Goal: Task Accomplishment & Management: Use online tool/utility

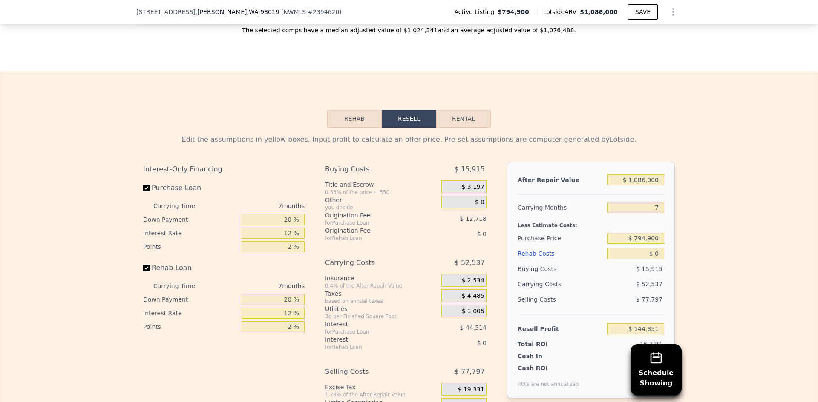
scroll to position [1189, 0]
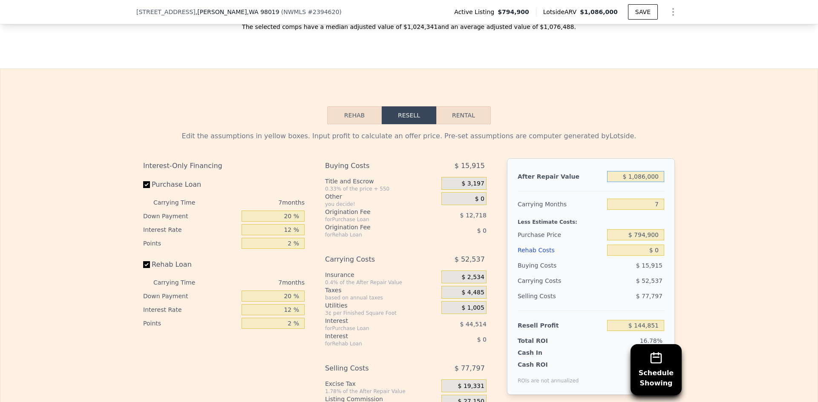
click at [637, 182] on input "$ 1,086,000" at bounding box center [635, 176] width 57 height 11
drag, startPoint x: 637, startPoint y: 189, endPoint x: 643, endPoint y: 189, distance: 5.5
click at [643, 182] on input "$ 1,086,000" at bounding box center [635, 176] width 57 height 11
type input "$ 1,040,000"
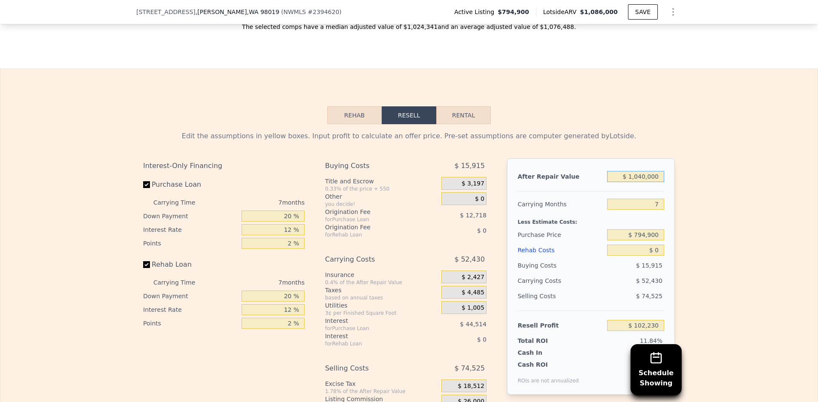
type input "$ 102,230"
type input "$ 1,040,000"
click at [767, 200] on div "Edit the assumptions in yellow boxes. Input profit to calculate an offer price.…" at bounding box center [408, 282] width 817 height 317
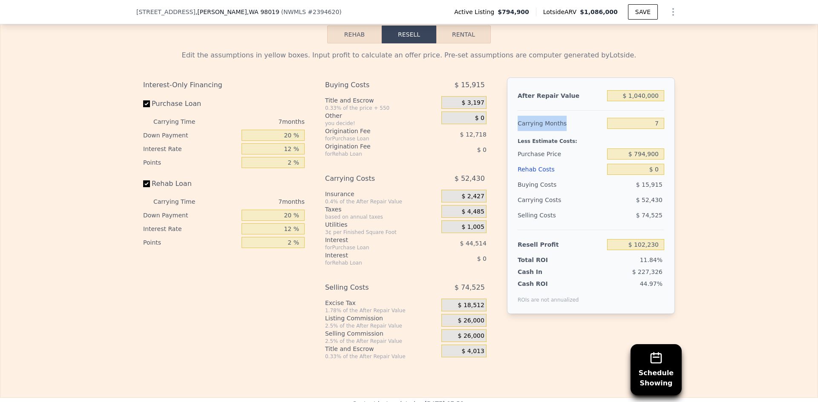
scroll to position [1317, 0]
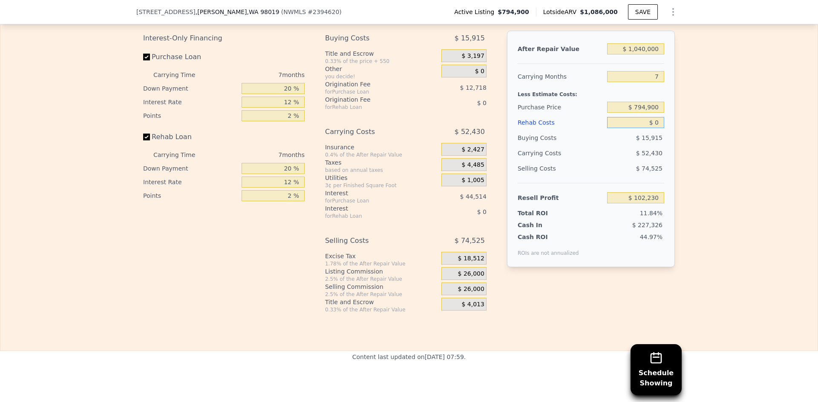
click at [657, 128] on input "$ 0" at bounding box center [635, 122] width 57 height 11
type input "$ 60"
type input "$ 102,169"
type input "$ 60,000"
type input "$ 37,910"
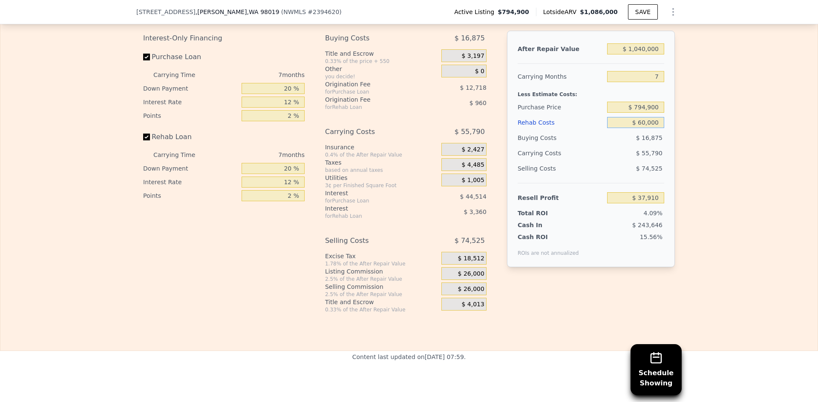
type input "$ 60,000"
drag, startPoint x: 657, startPoint y: 85, endPoint x: 650, endPoint y: 87, distance: 6.6
click at [650, 82] on input "7" at bounding box center [635, 76] width 57 height 11
type input "5"
type input "$ 53,851"
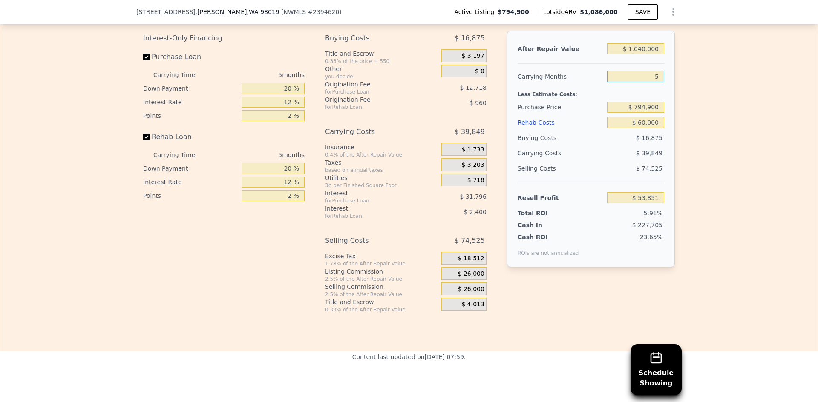
type input "5"
click at [285, 94] on input "20 %" at bounding box center [272, 88] width 63 height 11
type input "10 %"
type input "$ 48,286"
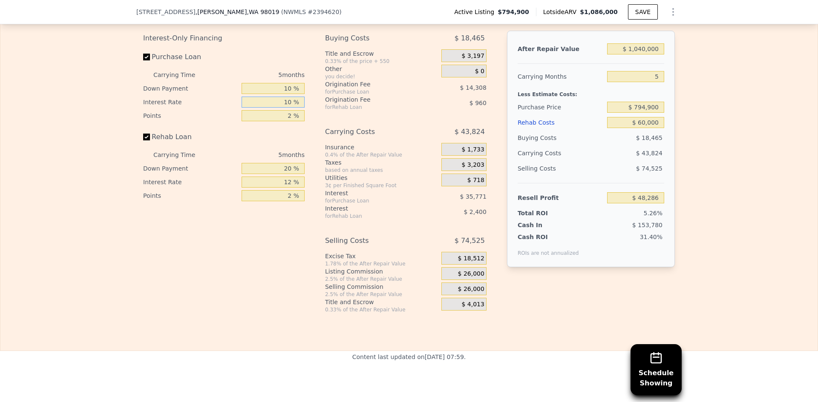
type input "10 %"
type input "$ 54,246"
type input "10 %"
type input "-$ 2,987"
type input "1 %"
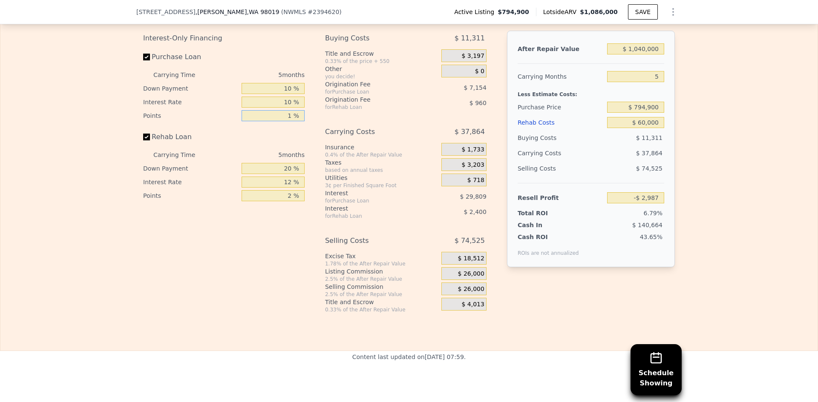
type input "$ 61,400"
type input "1 %"
type input "10 %"
type input "$ 61,430"
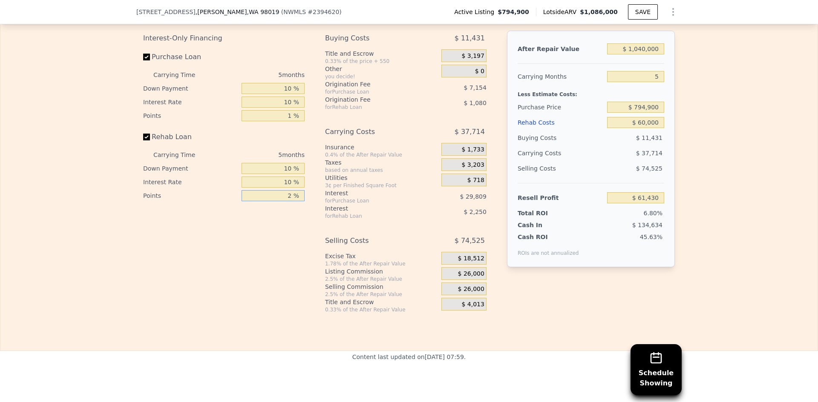
type input "1 %"
type input "$ 61,970"
type input "1 %"
click at [473, 278] on span "$ 26,000" at bounding box center [471, 274] width 26 height 8
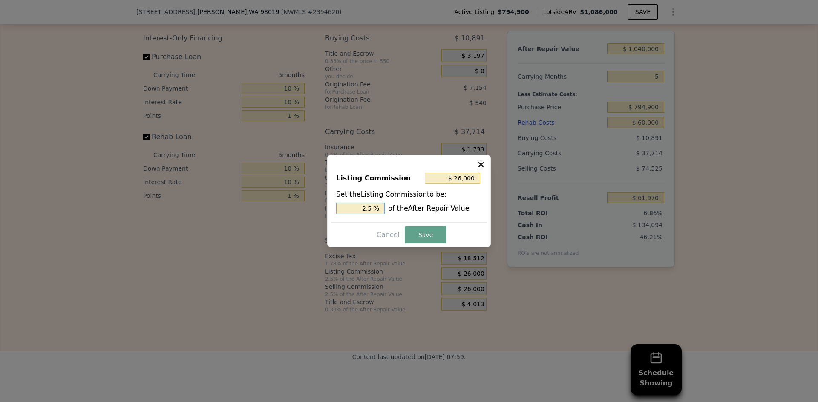
click at [371, 208] on input "2.5 %" at bounding box center [360, 208] width 49 height 11
type input "$ 20,800"
type input "2 %"
click at [428, 233] on button "Save" at bounding box center [426, 235] width 42 height 17
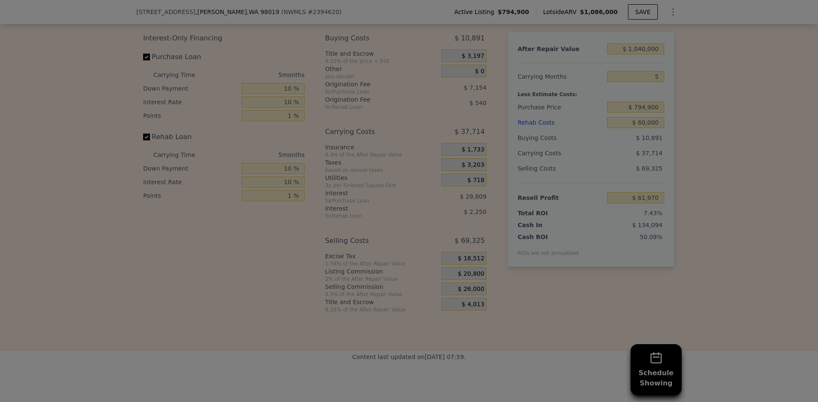
type input "$ 67,170"
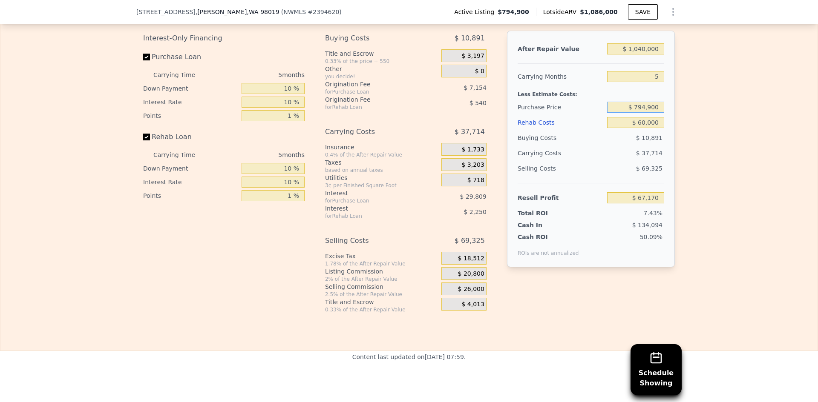
drag, startPoint x: 637, startPoint y: 121, endPoint x: 662, endPoint y: 123, distance: 25.7
click at [662, 123] on div "After Repair Value $ 1,040,000 Carrying Months 5 Less Estimate Costs: Purchase …" at bounding box center [591, 149] width 168 height 237
type input "$ 750,000"
click at [707, 140] on div "Edit the assumptions in yellow boxes. Input profit to calculate an offer price.…" at bounding box center [408, 155] width 817 height 317
type input "$ 114,308"
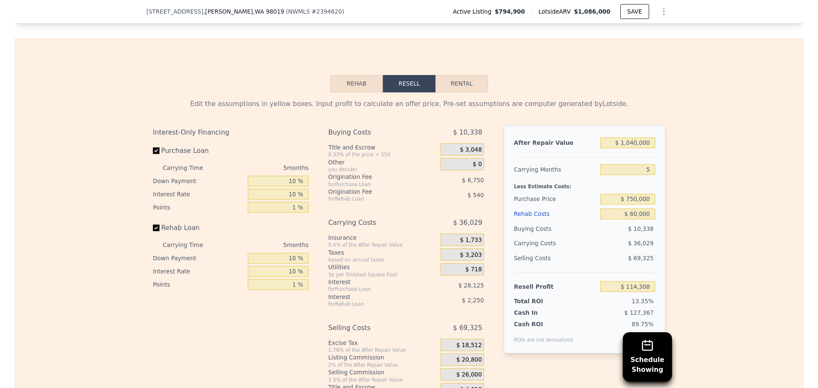
scroll to position [1274, 0]
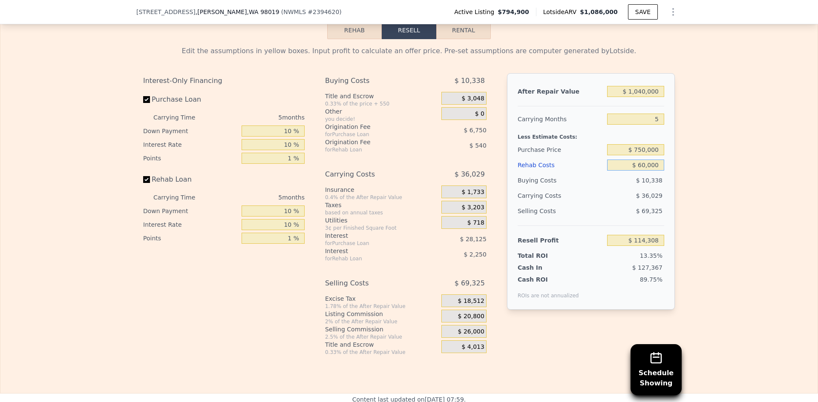
click at [641, 171] on input "$ 60,000" at bounding box center [635, 165] width 57 height 11
type input "$ 80,000"
type input "$ 93,378"
type input "$ 80,000"
click at [643, 171] on input "$ 80,000" at bounding box center [635, 165] width 57 height 11
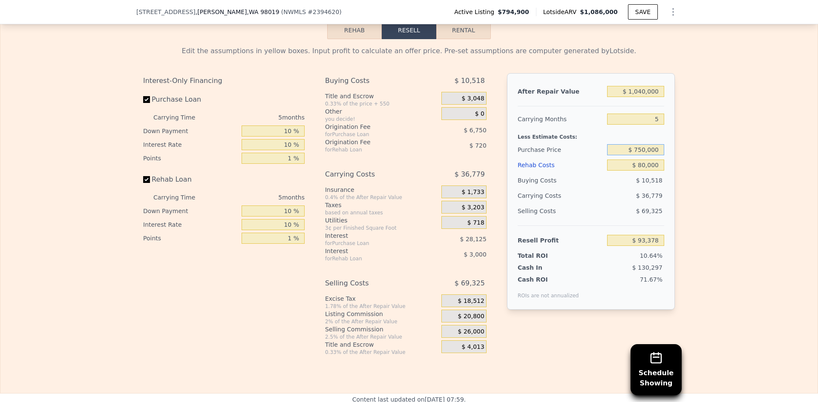
click at [649, 155] on input "$ 750,000" at bounding box center [635, 149] width 57 height 11
click at [685, 162] on div "Edit the assumptions in yellow boxes. Input profit to calculate an offer price.…" at bounding box center [408, 197] width 817 height 317
click at [638, 155] on input "$ 750,000" at bounding box center [635, 149] width 57 height 11
type input "$ 720,000"
click at [699, 161] on div "Edit the assumptions in yellow boxes. Input profit to calculate an offer price.…" at bounding box center [408, 197] width 817 height 317
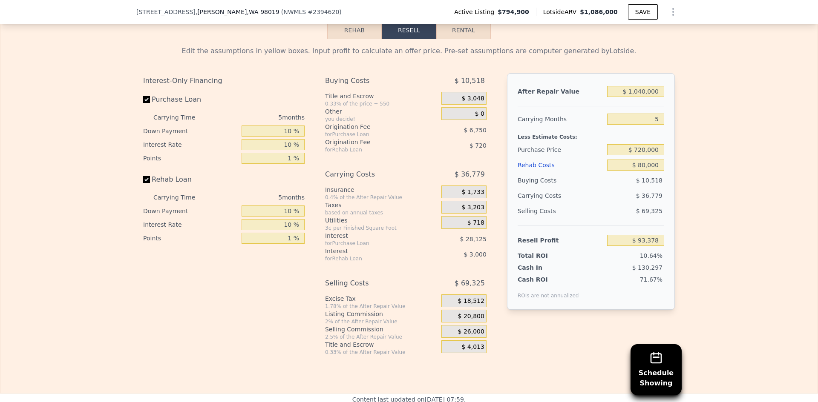
type input "$ 124,873"
click at [638, 155] on input "$ 720,000" at bounding box center [635, 149] width 57 height 11
type input "$ 700,000"
click at [684, 157] on div "Edit the assumptions in yellow boxes. Input profit to calculate an offer price.…" at bounding box center [408, 197] width 817 height 317
type input "$ 145,870"
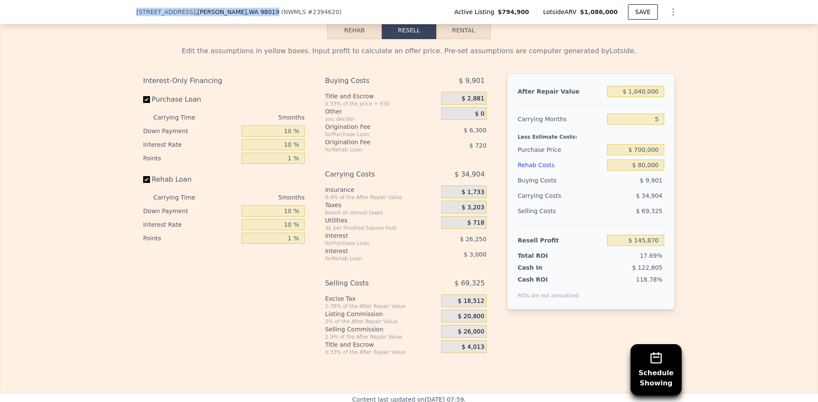
drag, startPoint x: 132, startPoint y: 12, endPoint x: 235, endPoint y: 12, distance: 103.9
click at [235, 12] on div "[STREET_ADDRESS][PERSON_NAME] ( NWMLS # 2394620 ) Active Listing $794,900 Lotsi…" at bounding box center [409, 12] width 818 height 24
copy div "[STREET_ADDRESS][PERSON_NAME]"
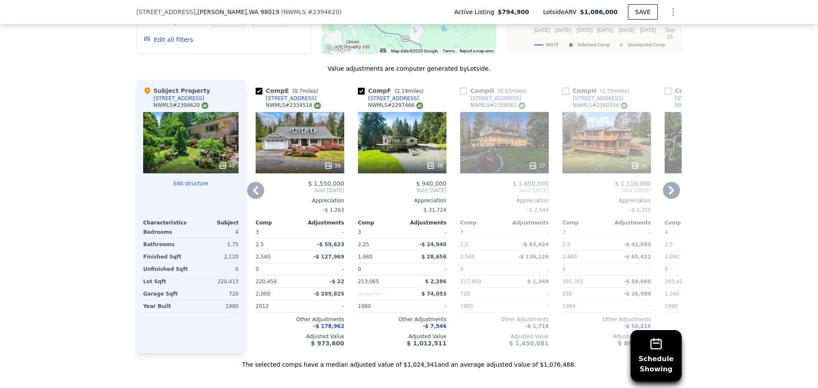
scroll to position [894, 0]
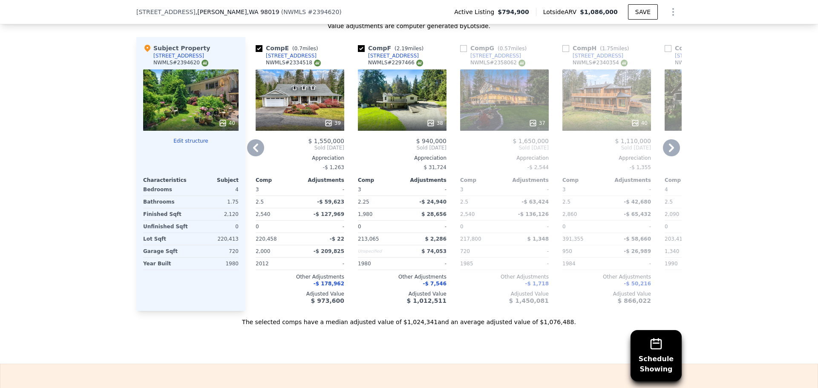
click at [667, 150] on icon at bounding box center [671, 147] width 17 height 17
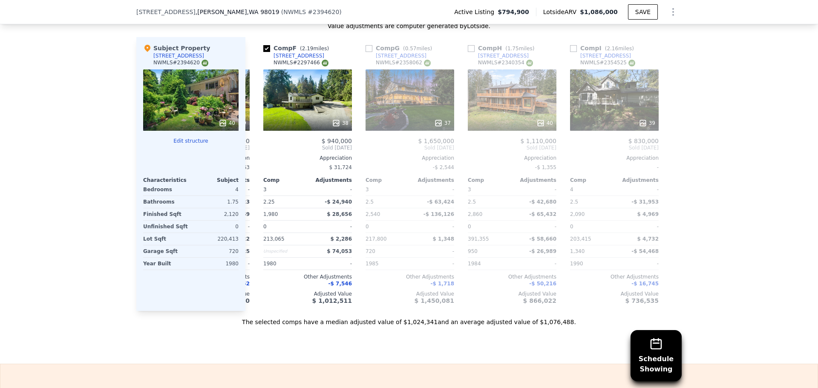
scroll to position [0, 504]
click at [254, 152] on icon at bounding box center [255, 147] width 17 height 17
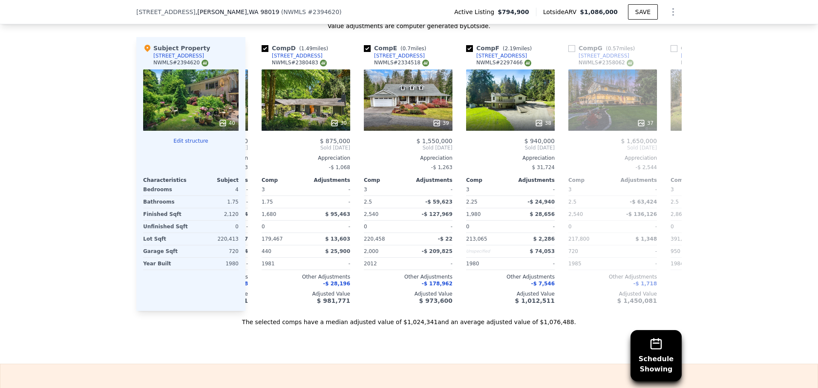
scroll to position [0, 300]
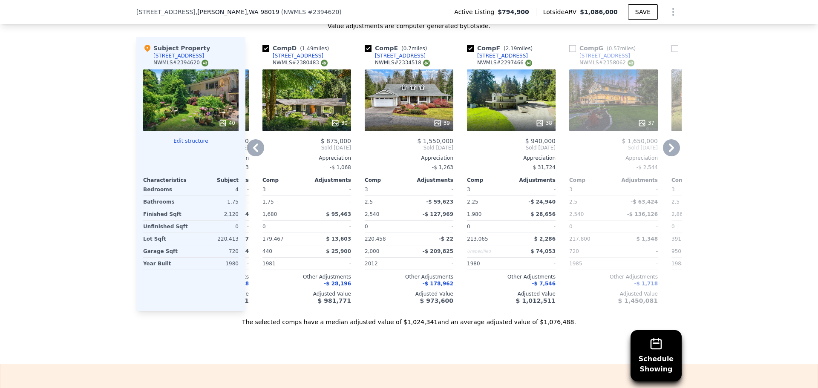
click at [254, 152] on icon at bounding box center [255, 147] width 17 height 17
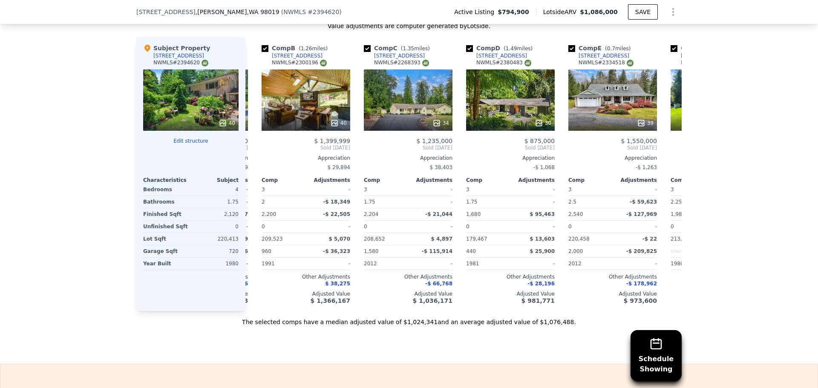
scroll to position [0, 95]
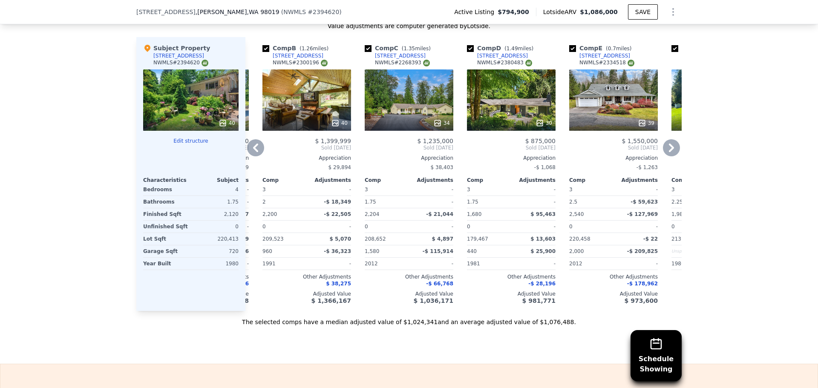
click at [253, 154] on icon at bounding box center [255, 147] width 17 height 17
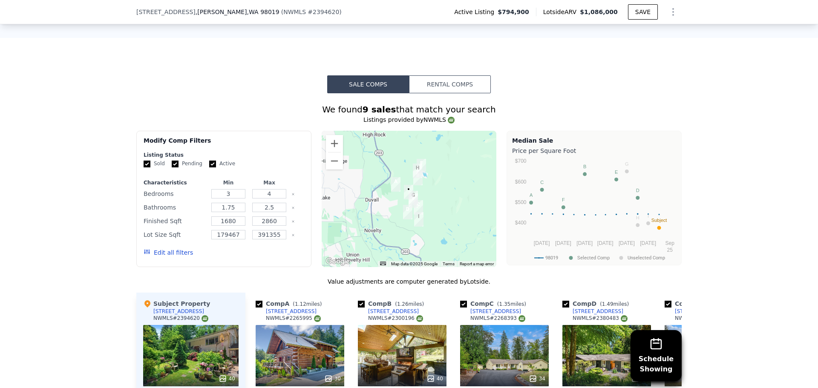
scroll to position [681, 0]
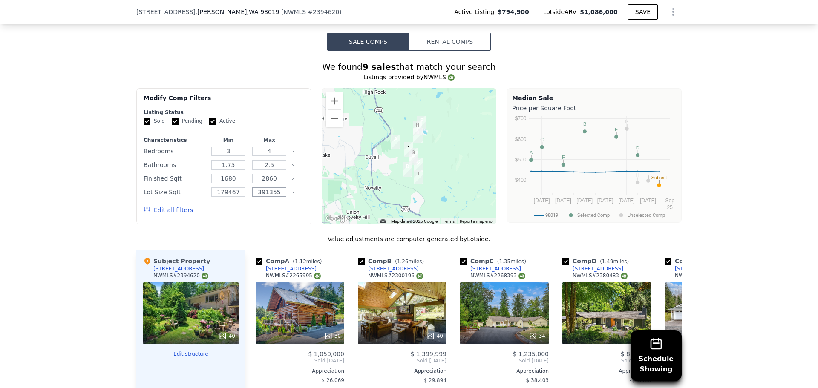
click at [264, 197] on input "391355" at bounding box center [269, 191] width 34 height 9
type input "88000"
click at [224, 197] on input "179467" at bounding box center [228, 191] width 34 height 9
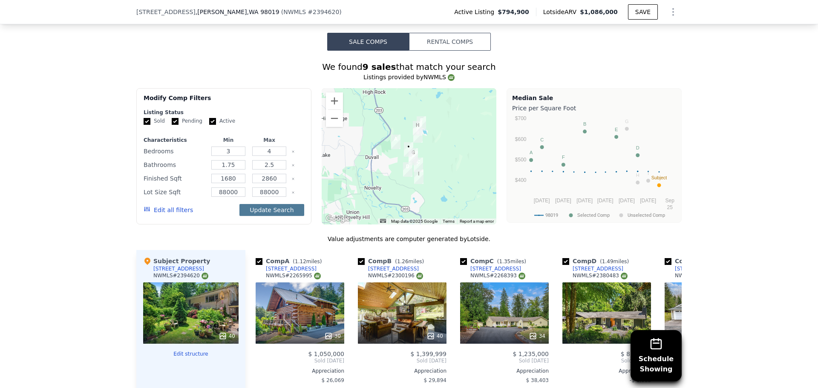
click at [266, 216] on button "Update Search" at bounding box center [271, 210] width 64 height 12
click at [225, 197] on input "88000" at bounding box center [228, 191] width 34 height 9
type input "5"
type input "20000"
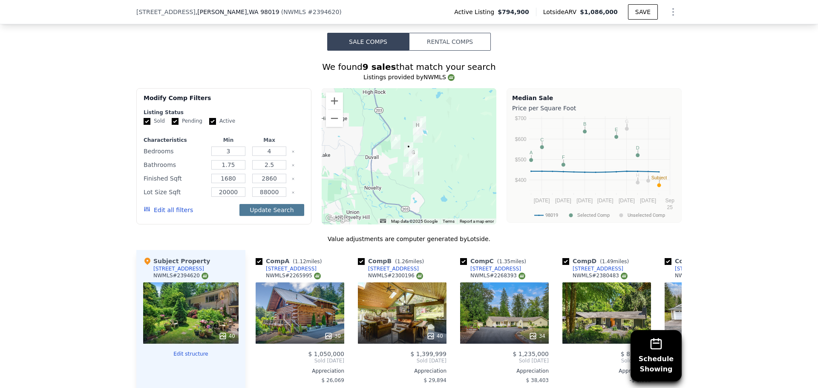
click at [259, 215] on button "Update Search" at bounding box center [271, 210] width 64 height 12
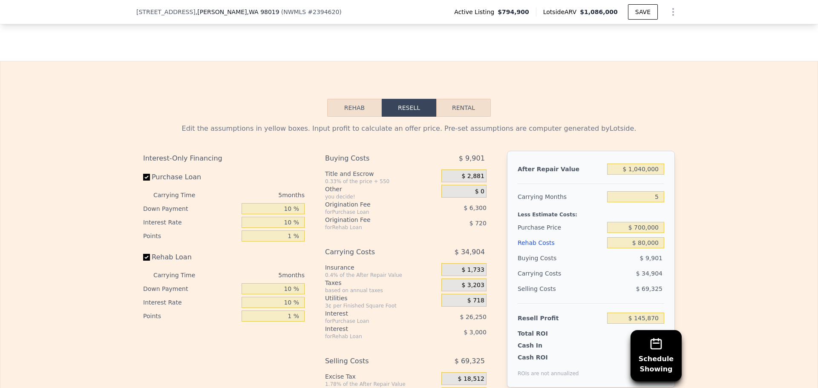
scroll to position [1235, 0]
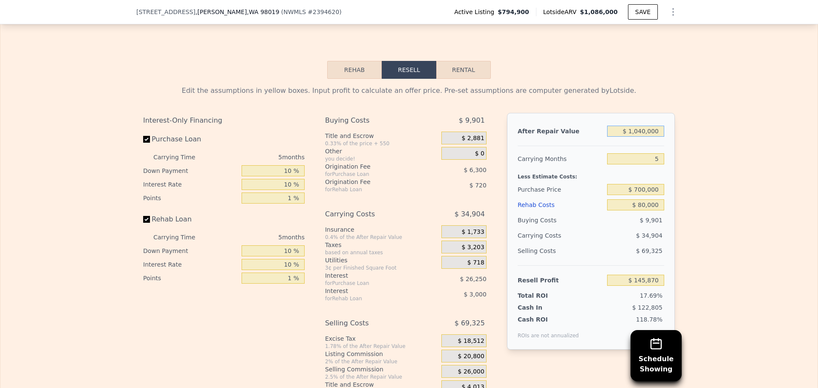
click at [647, 137] on input "$ 1,040,000" at bounding box center [635, 131] width 57 height 11
type input "$ 900"
type input "-$ 822,784"
type input "$ 900,000"
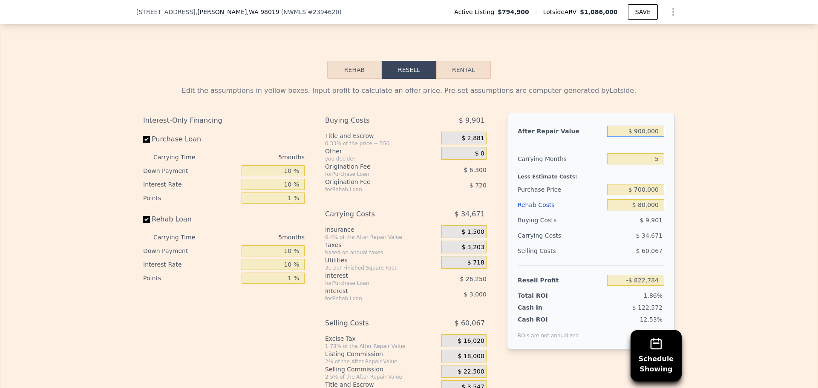
type input "$ 15,361"
type input "$ 900,000"
click at [647, 195] on input "$ 700,000" at bounding box center [635, 189] width 57 height 11
click at [706, 193] on div "Edit the assumptions in yellow boxes. Input profit to calculate an offer price.…" at bounding box center [408, 237] width 817 height 317
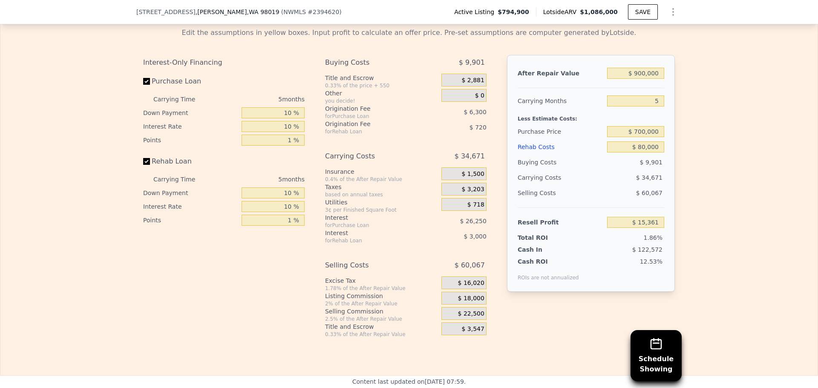
scroll to position [1277, 0]
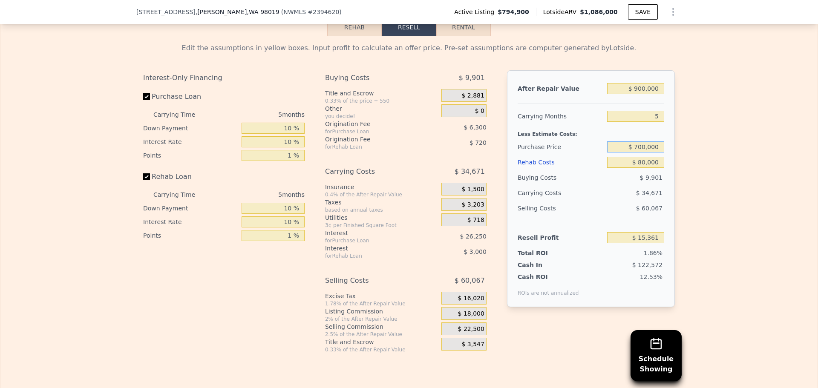
click at [638, 152] on input "$ 700,000" at bounding box center [635, 146] width 57 height 11
type input "$ 600,000"
click at [688, 154] on div "Edit the assumptions in yellow boxes. Input profit to calculate an offer price.…" at bounding box center [408, 194] width 817 height 317
type input "$ 120,344"
click at [639, 168] on input "$ 80,000" at bounding box center [635, 162] width 57 height 11
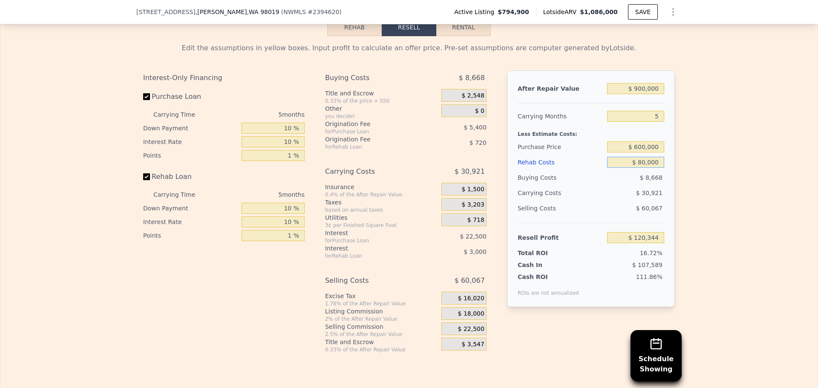
type input "$ 0000"
type input "$ 204,064"
type input "$ 120,000"
type input "$ 78,484"
type input "$ 120,000"
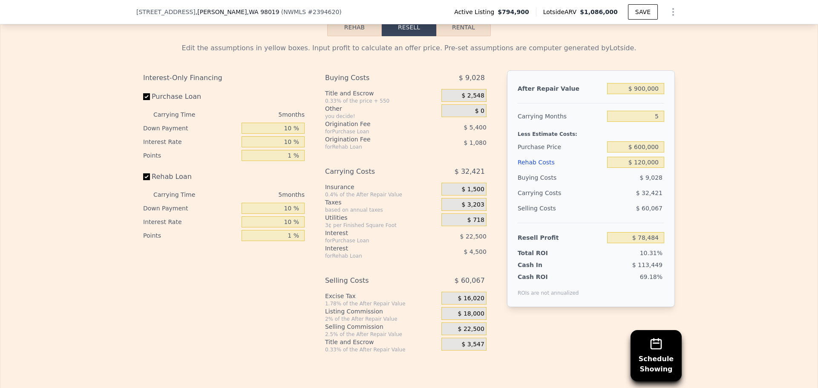
click at [673, 157] on div "Edit the assumptions in yellow boxes. Input profit to calculate an offer price.…" at bounding box center [408, 194] width 545 height 317
drag, startPoint x: 634, startPoint y: 152, endPoint x: 640, endPoint y: 152, distance: 5.6
click at [640, 152] on input "$ 600,000" at bounding box center [635, 146] width 57 height 11
type input "$ 560,000"
click at [711, 162] on div "Edit the assumptions in yellow boxes. Input profit to calculate an offer price.…" at bounding box center [408, 194] width 817 height 317
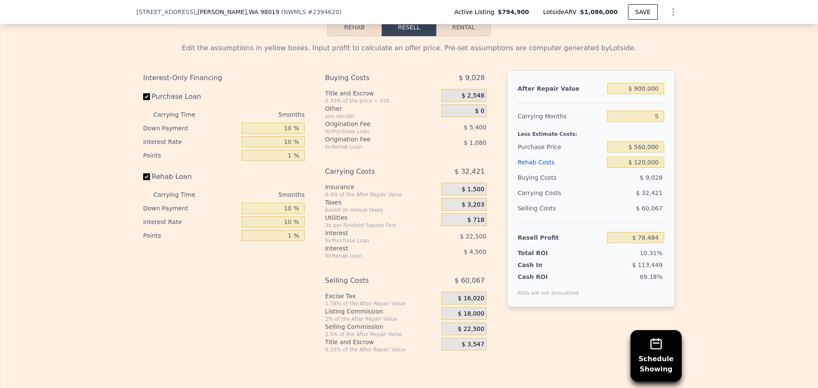
type input "$ 120,477"
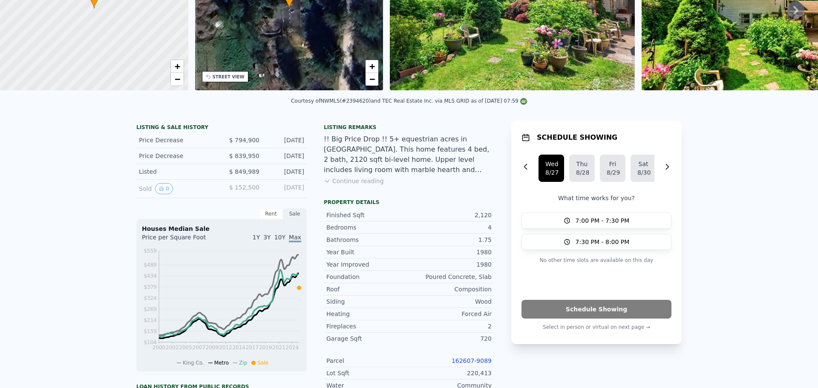
scroll to position [0, 0]
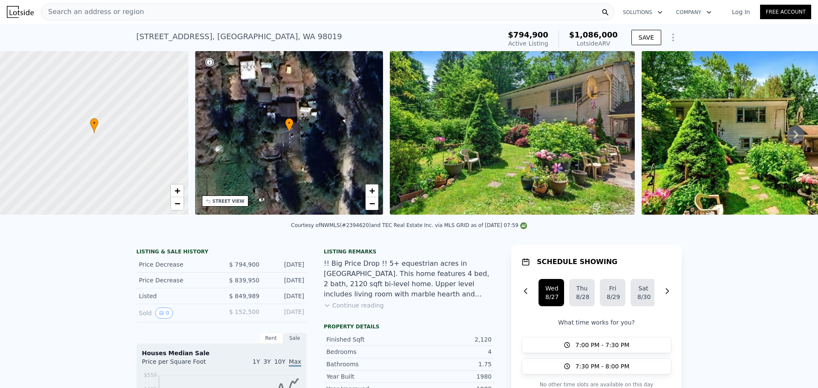
click at [119, 5] on div "Search an address or region" at bounding box center [92, 12] width 103 height 16
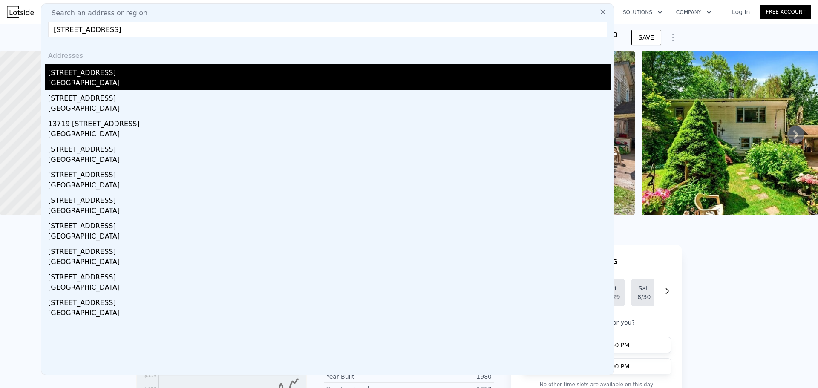
type input "[STREET_ADDRESS]"
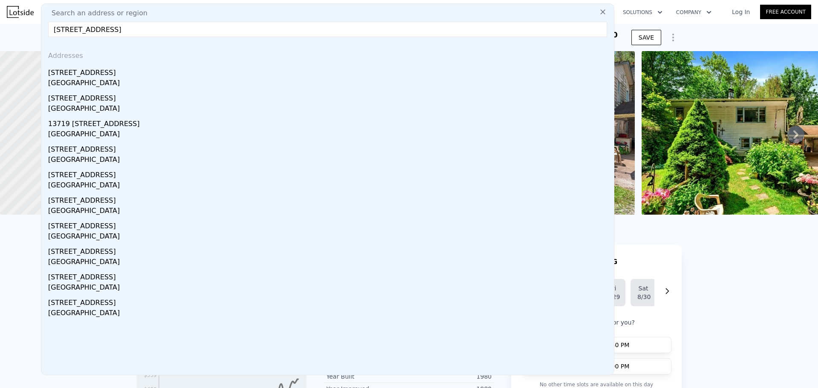
click at [92, 80] on div "[GEOGRAPHIC_DATA]" at bounding box center [329, 84] width 562 height 12
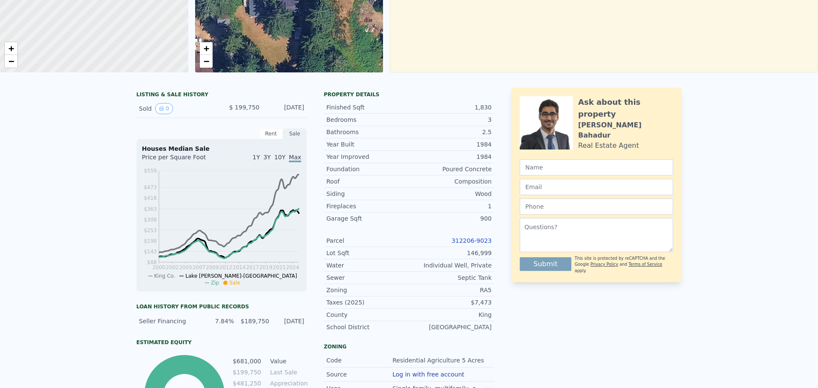
scroll to position [3, 0]
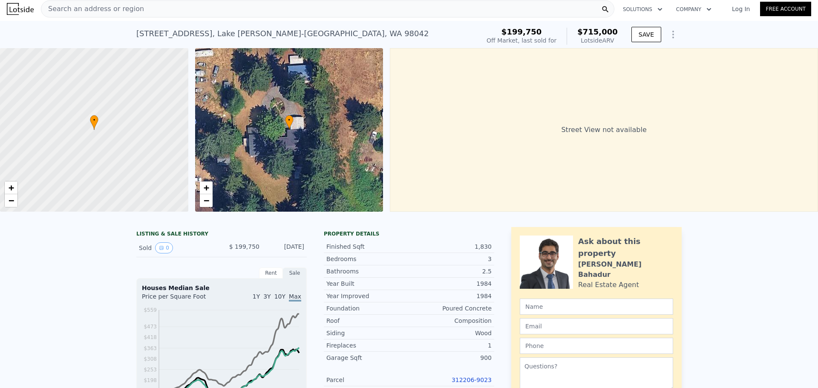
click at [151, 8] on div "Search an address or region" at bounding box center [327, 8] width 573 height 17
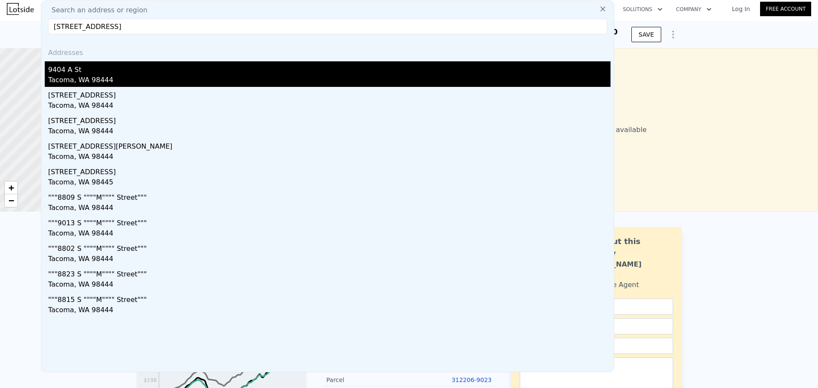
type input "[STREET_ADDRESS]"
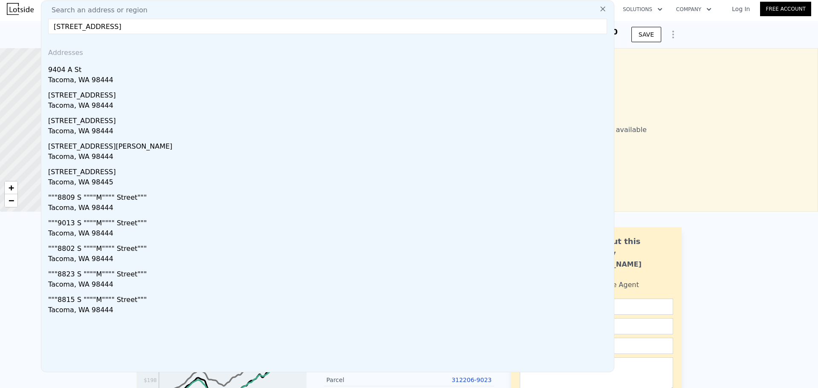
drag, startPoint x: 95, startPoint y: 78, endPoint x: 201, endPoint y: 45, distance: 111.1
click at [96, 78] on div "Tacoma, WA 98444" at bounding box center [329, 81] width 562 height 12
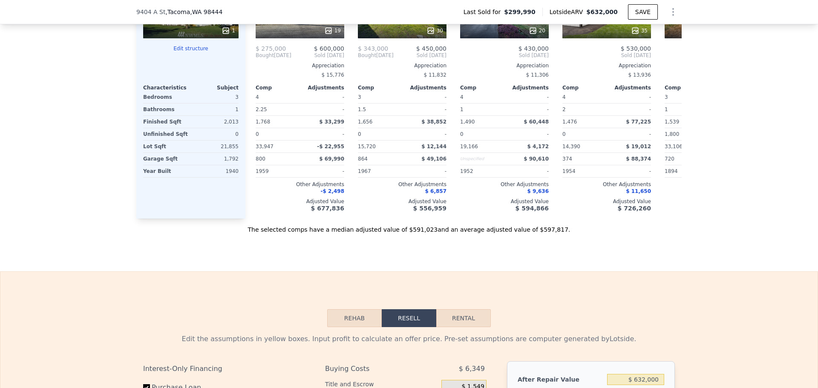
scroll to position [979, 0]
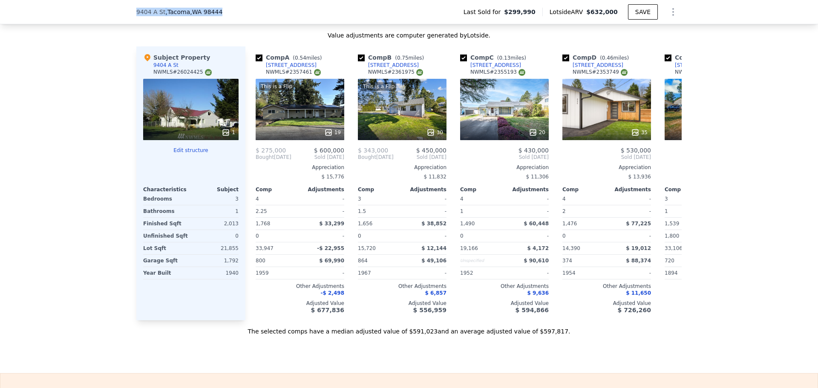
drag, startPoint x: 214, startPoint y: 9, endPoint x: 132, endPoint y: 11, distance: 82.6
click at [132, 11] on div "[STREET_ADDRESS] Last Sold for $299,990 Lotside ARV $632,000 SAVE" at bounding box center [409, 12] width 818 height 24
copy div "[STREET_ADDRESS]"
click at [327, 137] on icon at bounding box center [328, 132] width 9 height 9
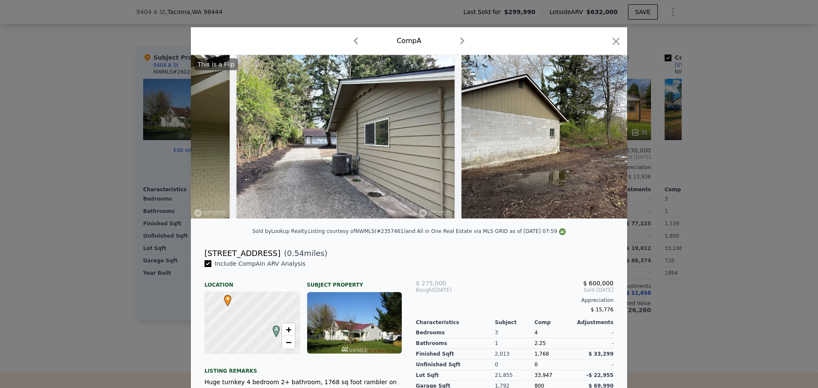
scroll to position [0, 3223]
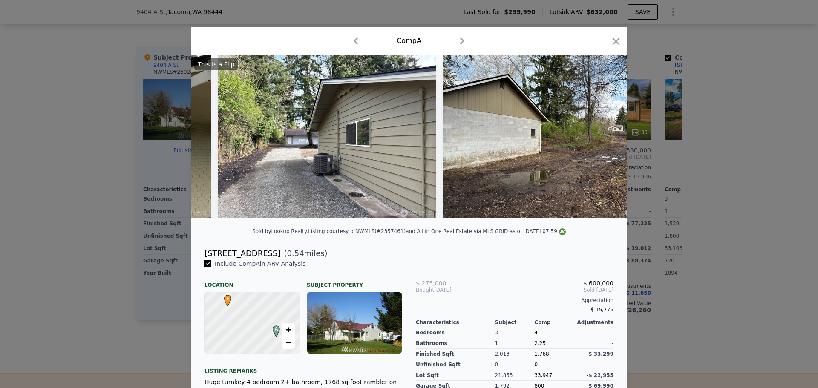
drag, startPoint x: 609, startPoint y: 40, endPoint x: 520, endPoint y: 45, distance: 89.1
click at [611, 40] on icon "button" at bounding box center [616, 41] width 12 height 12
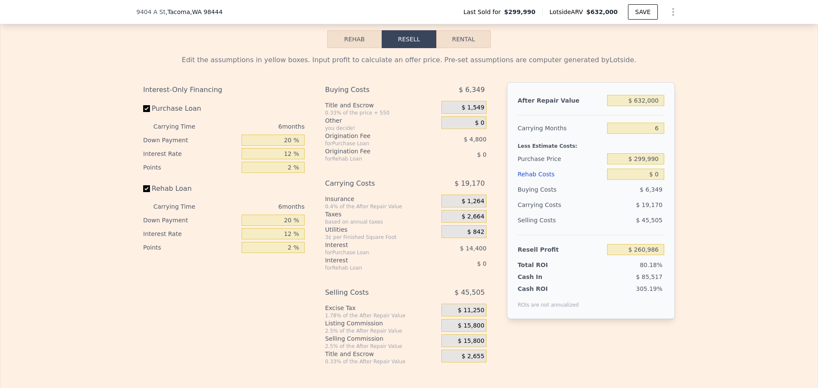
scroll to position [1360, 0]
drag, startPoint x: 638, startPoint y: 112, endPoint x: 643, endPoint y: 112, distance: 5.1
click at [643, 106] on input "$ 632,000" at bounding box center [635, 100] width 57 height 11
type input "$ 650,000"
type input "$ 277,670"
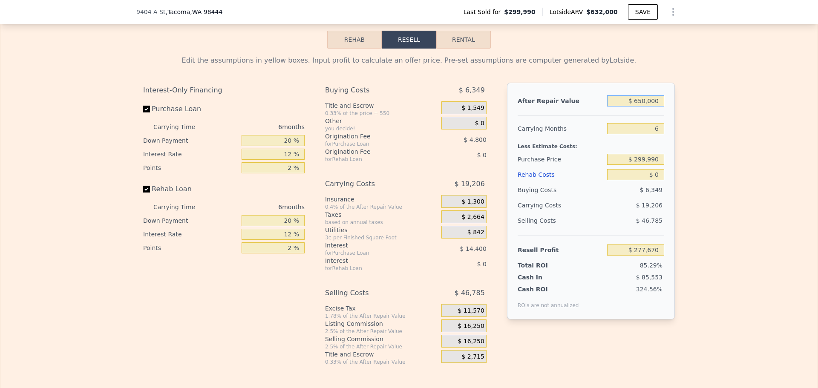
type input "$ 650,000"
click at [643, 165] on input "$ 299,990" at bounding box center [635, 159] width 57 height 11
type input "$ 450,000"
click at [285, 146] on input "20 %" at bounding box center [272, 140] width 63 height 11
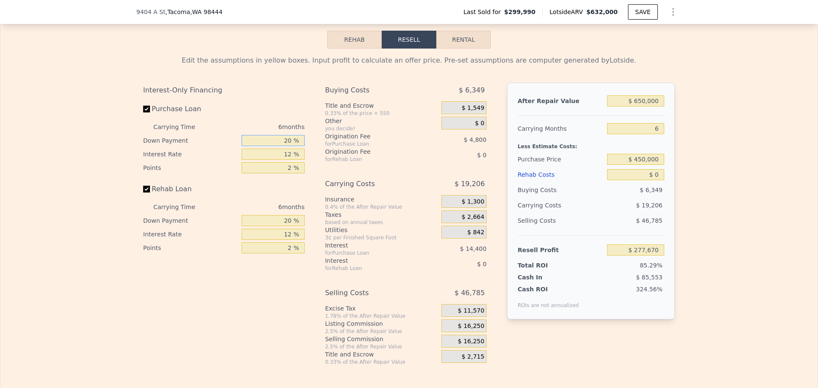
click at [286, 146] on input "20 %" at bounding box center [272, 140] width 63 height 11
type input "$ 117,560"
type input "10 %"
type input "$ 113,960"
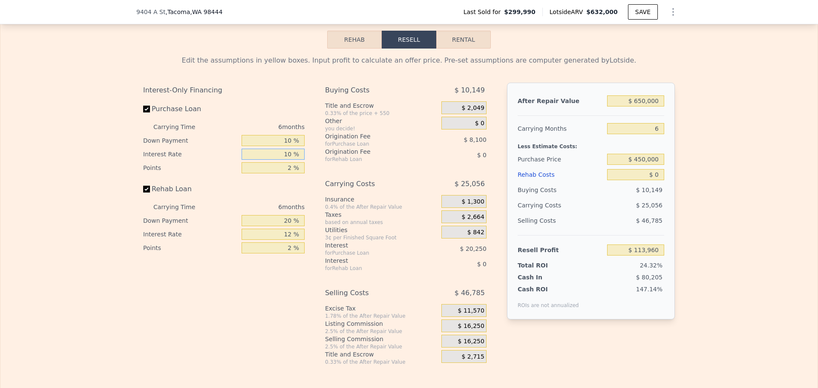
type input "10 %"
type input "$ 118,010"
type input "1 %"
type input "$ 122,060"
type input "1 %"
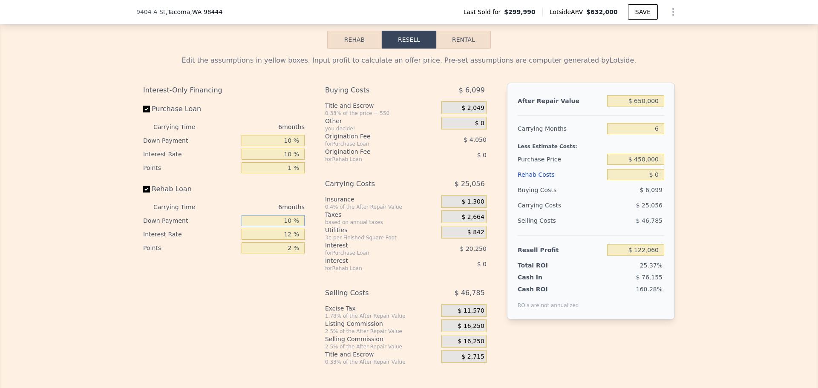
type input "10 %"
type input "1 %"
click at [473, 330] on span "$ 16,250" at bounding box center [471, 326] width 26 height 8
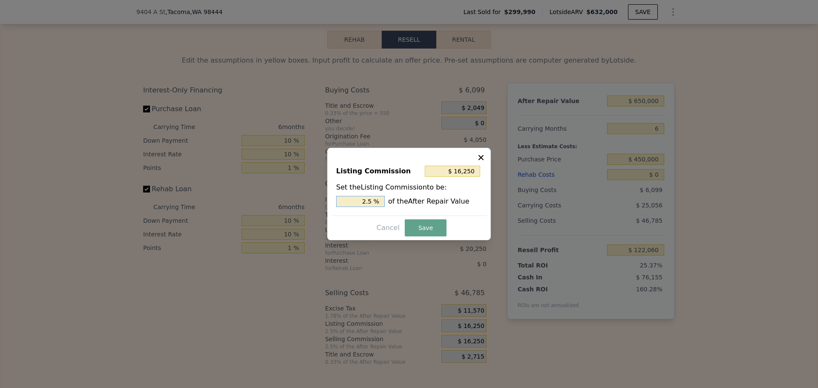
drag, startPoint x: 367, startPoint y: 201, endPoint x: 375, endPoint y: 199, distance: 7.4
click at [375, 199] on input "2.5 %" at bounding box center [360, 201] width 49 height 11
type input "$ 13,000"
type input "2 %"
click at [416, 227] on button "Save" at bounding box center [426, 227] width 42 height 17
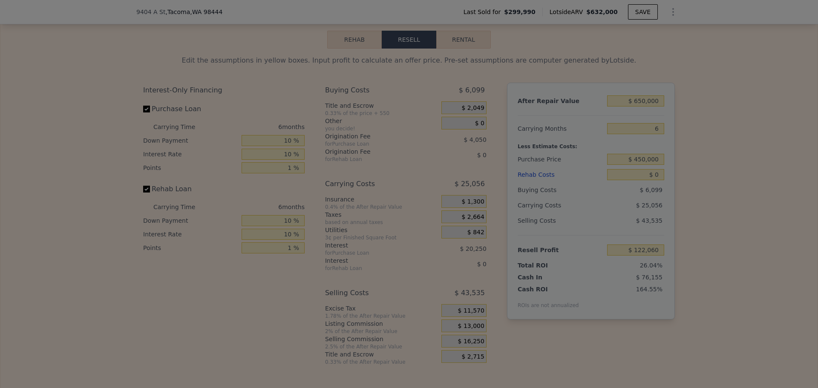
type input "$ 125,310"
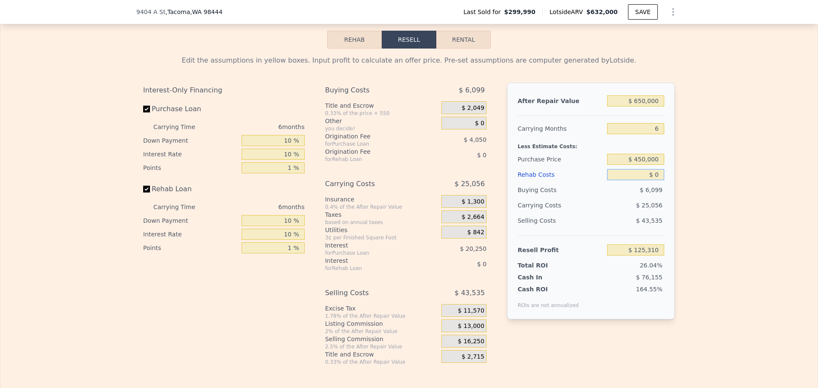
click at [654, 180] on input "$ 0" at bounding box center [635, 174] width 57 height 11
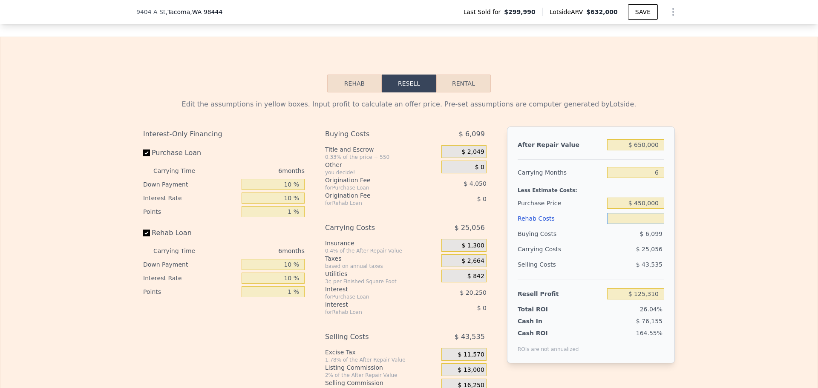
scroll to position [1317, 0]
type input "$ 60,000"
type input "$ 62,070"
type input "$ 60,000"
click at [696, 189] on div "Edit the assumptions in yellow boxes. Input profit to calculate an offer price.…" at bounding box center [408, 249] width 817 height 317
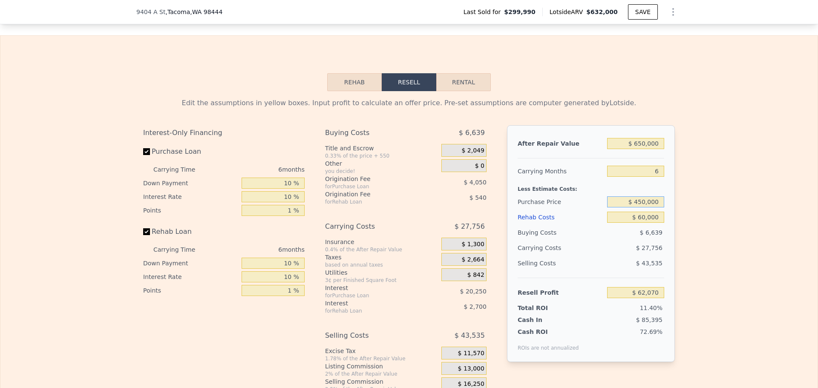
click at [638, 207] on input "$ 450,000" at bounding box center [635, 201] width 57 height 11
type input "$ 400,000"
click at [675, 188] on div "Edit the assumptions in yellow boxes. Input profit to calculate an offer price.…" at bounding box center [408, 249] width 545 height 317
type input "$ 114,937"
drag, startPoint x: 657, startPoint y: 184, endPoint x: 652, endPoint y: 184, distance: 5.1
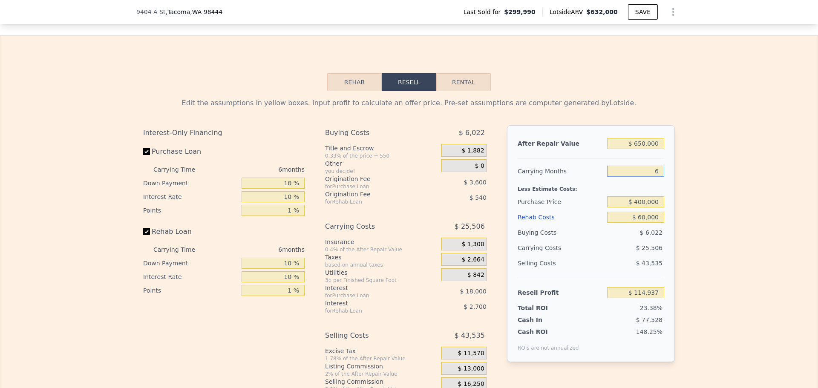
click at [652, 177] on input "6" at bounding box center [635, 171] width 57 height 11
type input "5"
type input "$ 119,188"
type input "5"
click at [638, 207] on input "$ 400,000" at bounding box center [635, 201] width 57 height 11
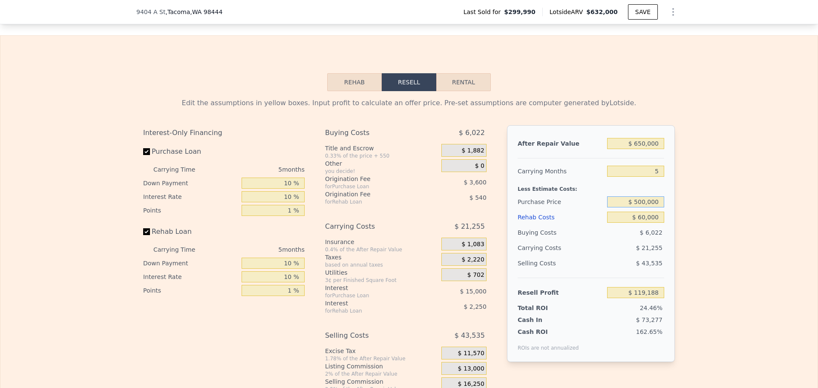
type input "$ 500,000"
click at [696, 224] on div "Edit the assumptions in yellow boxes. Input profit to calculate an offer price.…" at bounding box center [408, 249] width 817 height 317
type input "$ 14,205"
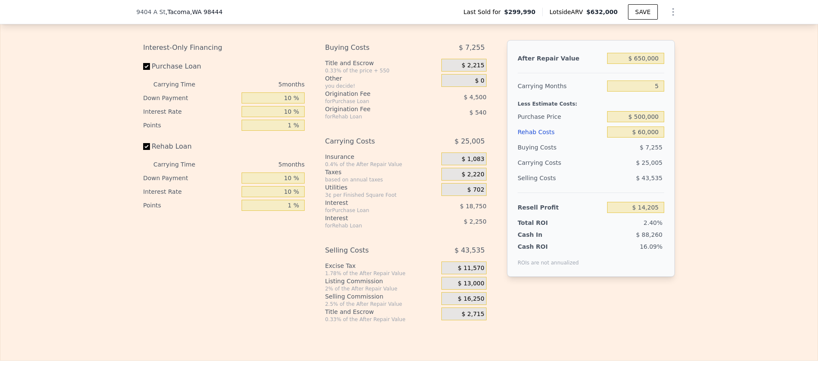
scroll to position [1360, 0]
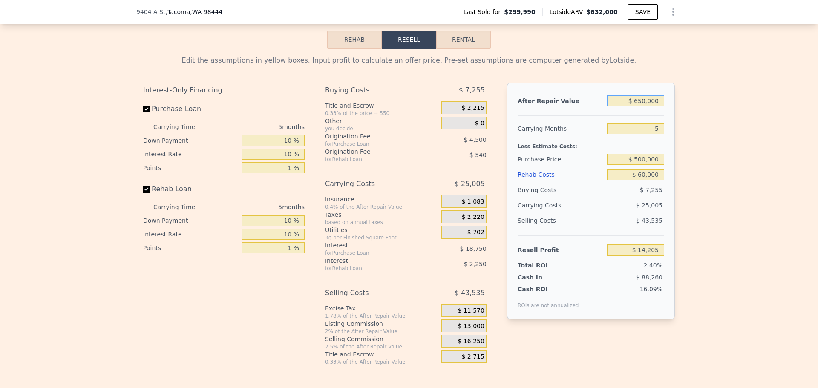
click at [646, 106] on input "$ 650,000" at bounding box center [635, 100] width 57 height 11
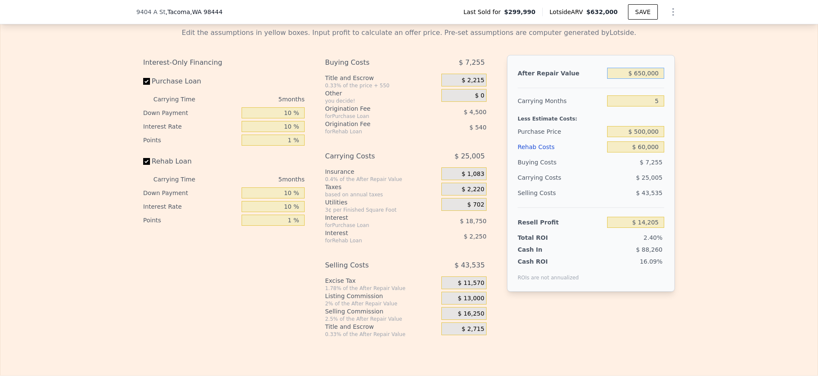
scroll to position [1402, 0]
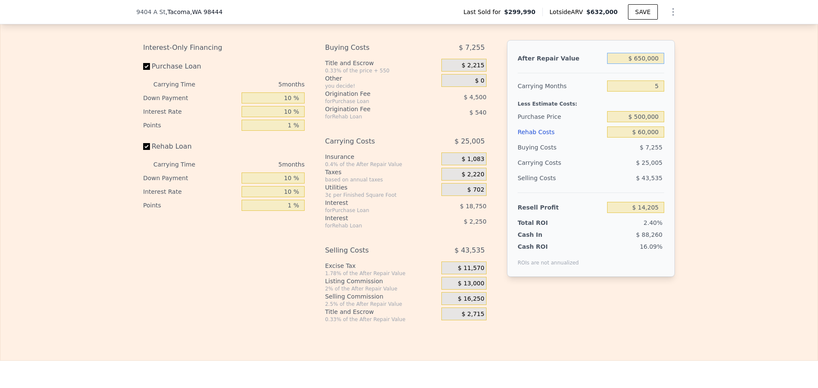
click at [649, 64] on input "$ 650,000" at bounding box center [635, 58] width 57 height 11
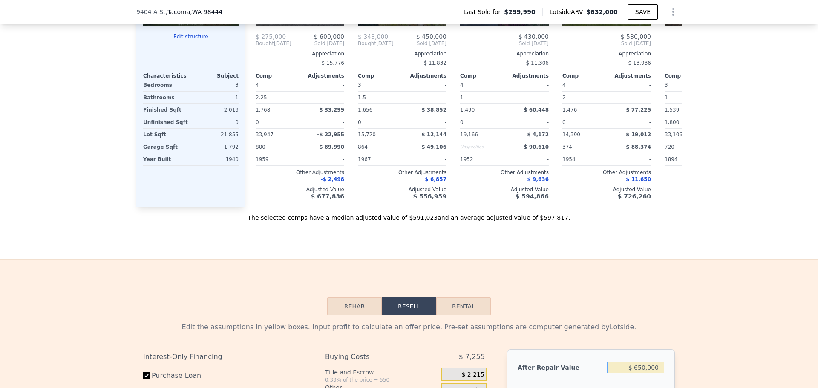
scroll to position [1019, 0]
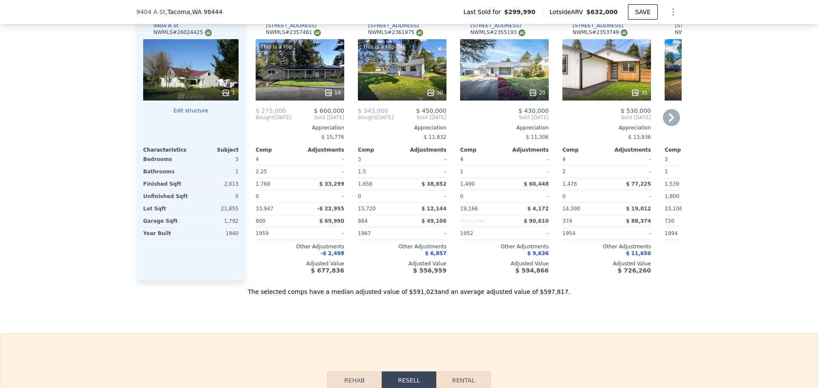
click at [330, 95] on div "19" at bounding box center [332, 93] width 17 height 9
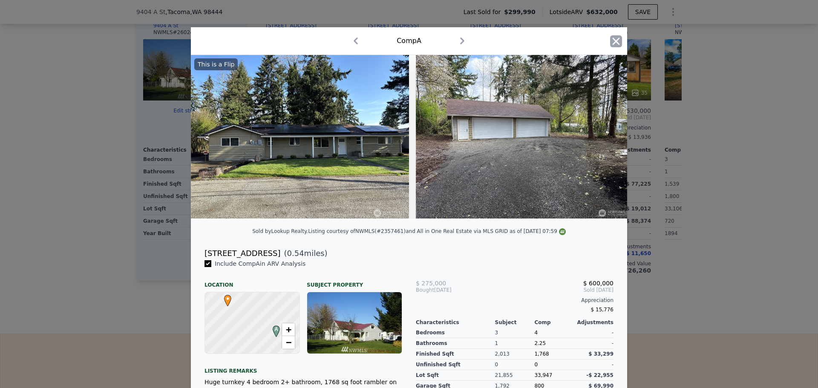
click at [613, 37] on icon "button" at bounding box center [616, 41] width 12 height 12
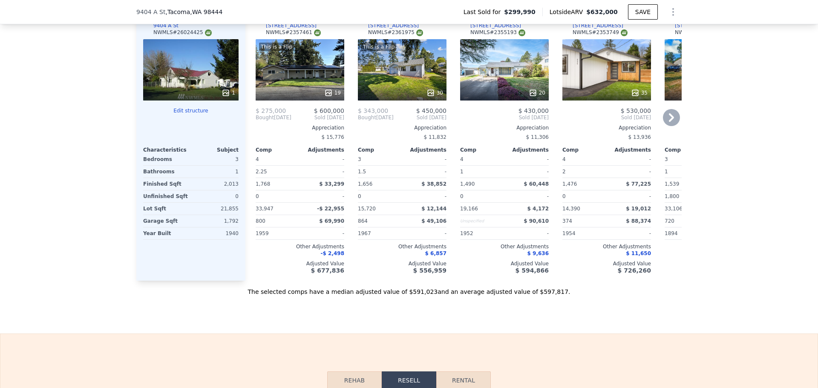
click at [325, 97] on icon at bounding box center [328, 93] width 9 height 9
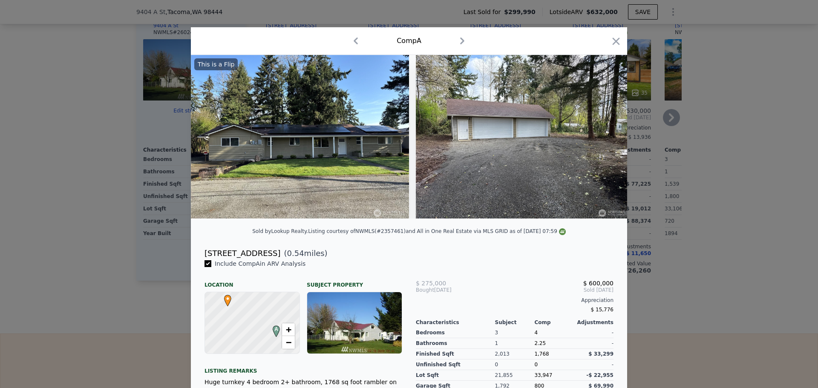
drag, startPoint x: 610, startPoint y: 41, endPoint x: 607, endPoint y: 49, distance: 8.6
click at [610, 40] on icon "button" at bounding box center [616, 41] width 12 height 12
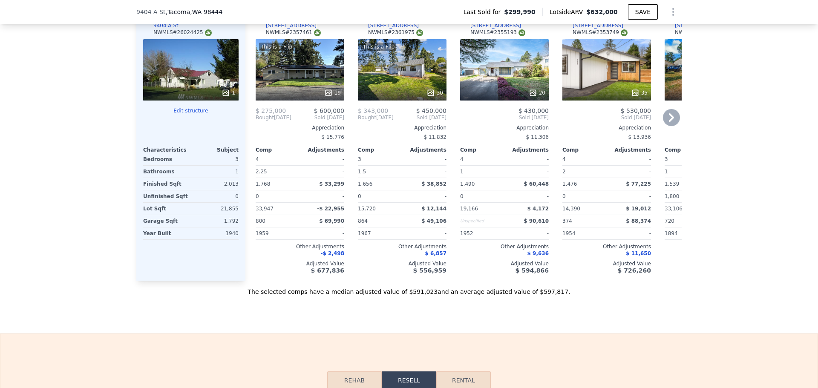
click at [669, 119] on icon at bounding box center [671, 117] width 17 height 17
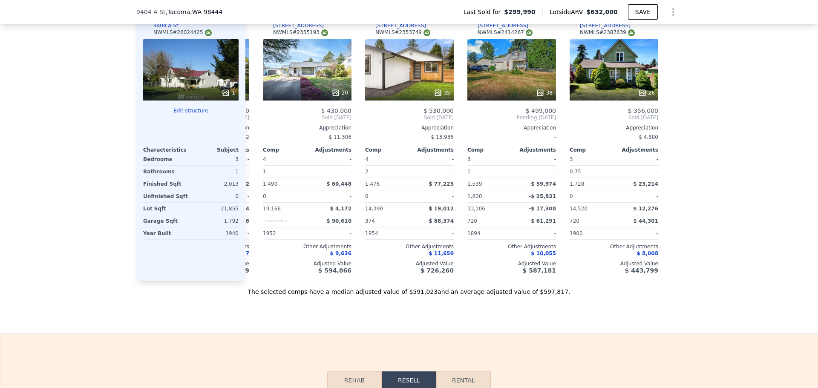
scroll to position [0, 198]
click at [247, 125] on icon at bounding box center [255, 117] width 17 height 17
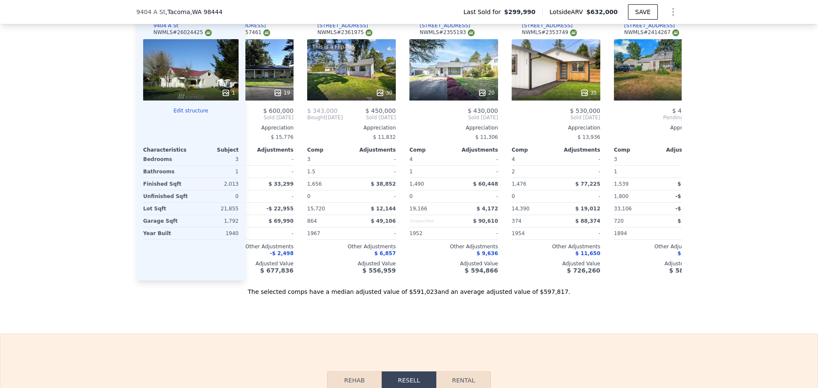
scroll to position [0, 0]
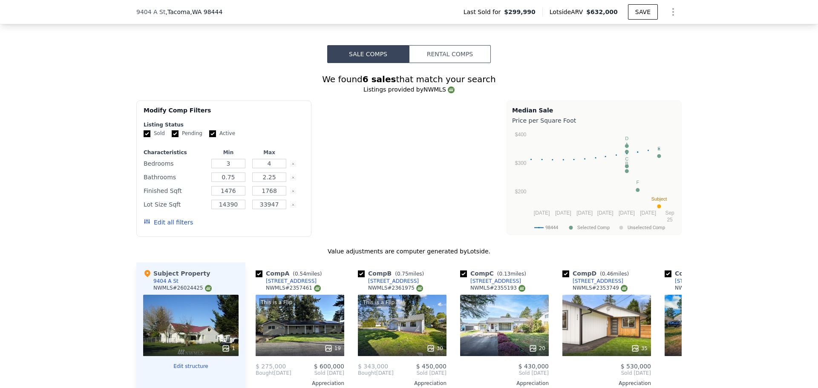
type input "$ 632,000"
type input "6"
type input "$ 0"
type input "$ 260,986"
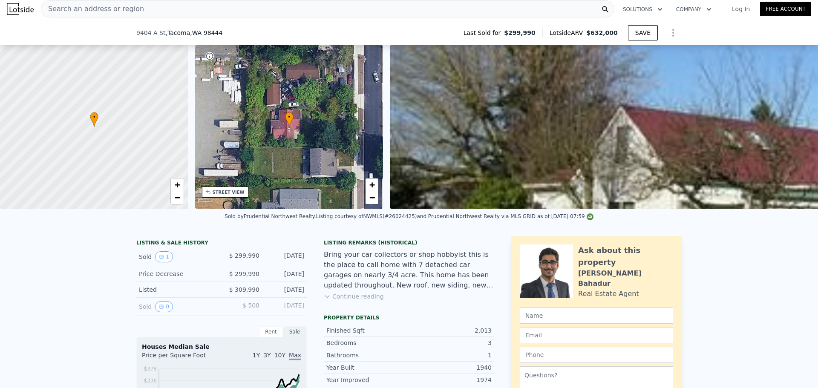
scroll to position [255, 0]
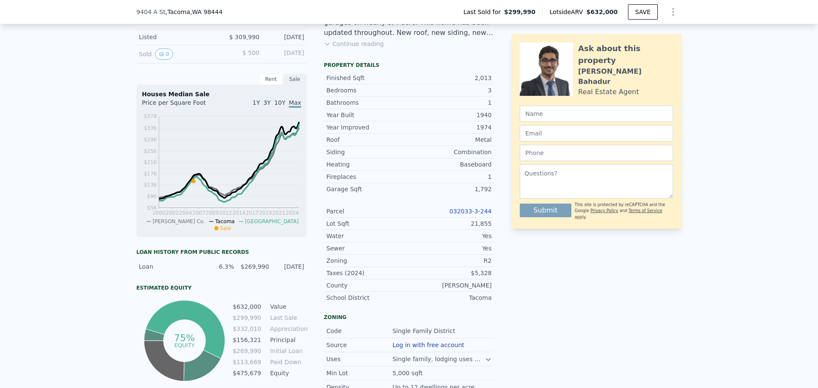
click at [477, 215] on link "032033-3-244" at bounding box center [470, 211] width 42 height 7
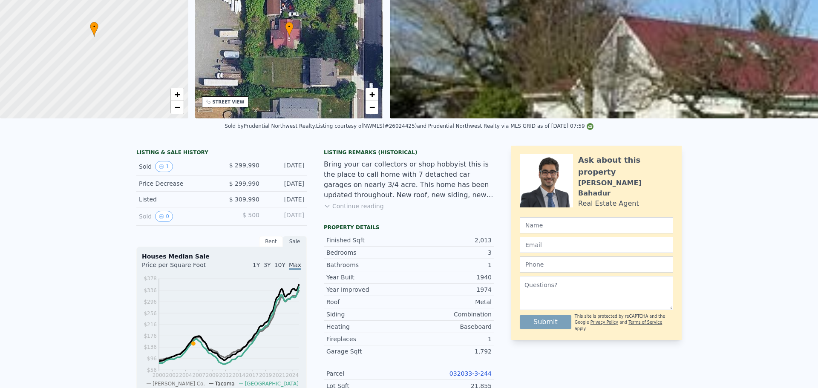
scroll to position [3, 0]
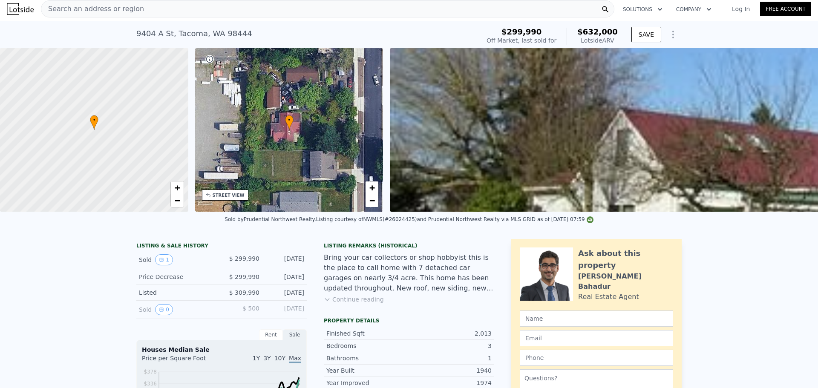
click at [111, 11] on span "Search an address or region" at bounding box center [92, 9] width 103 height 10
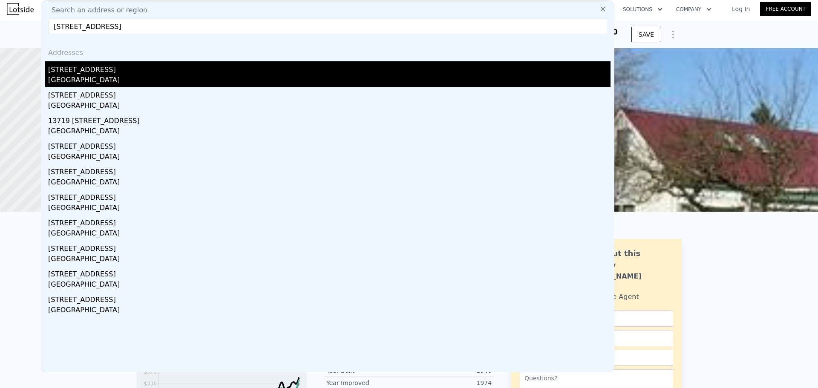
type input "[STREET_ADDRESS]"
click at [84, 70] on div "[STREET_ADDRESS]" at bounding box center [329, 68] width 562 height 14
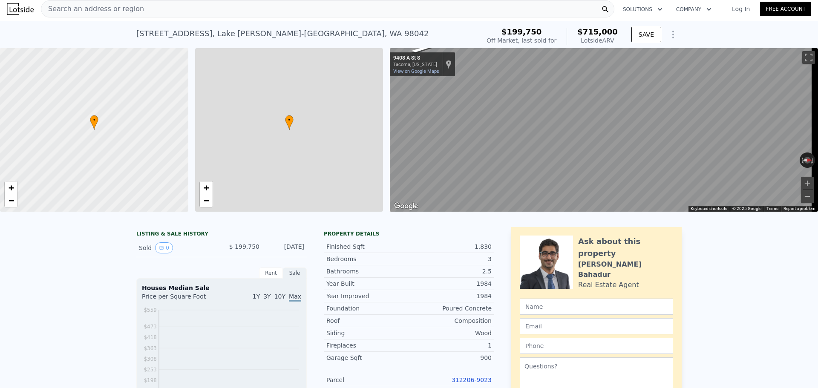
type input "4"
type input "3"
type input "2544"
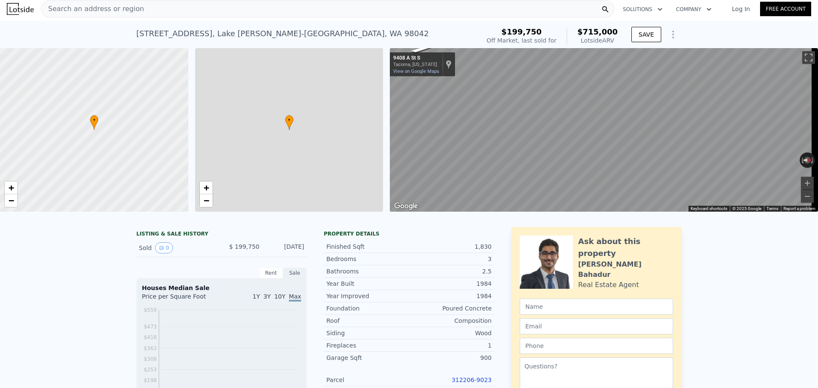
type input "101930"
type input "$ 715,000"
type input "$ 443,867"
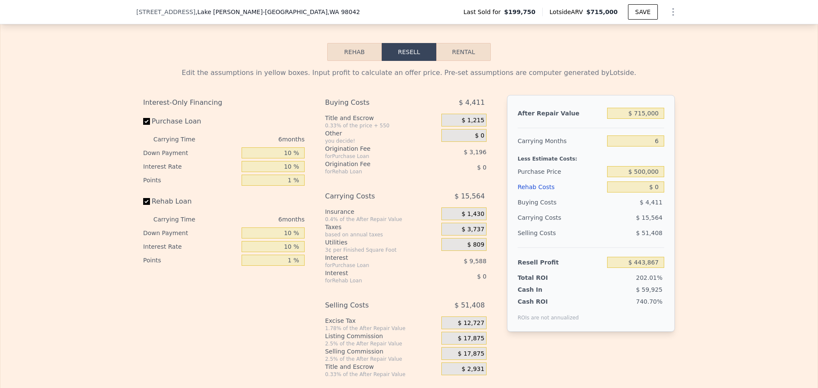
scroll to position [1235, 0]
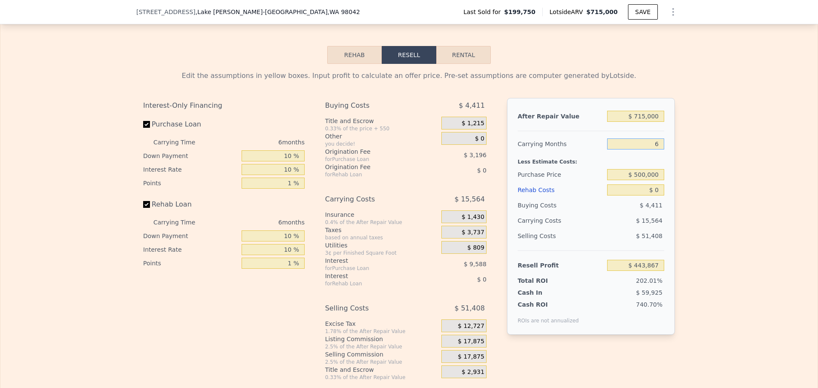
drag, startPoint x: 655, startPoint y: 151, endPoint x: 650, endPoint y: 150, distance: 4.8
click at [651, 149] on input "6" at bounding box center [635, 143] width 57 height 11
type input "4"
type input "$ 449,055"
type input "4"
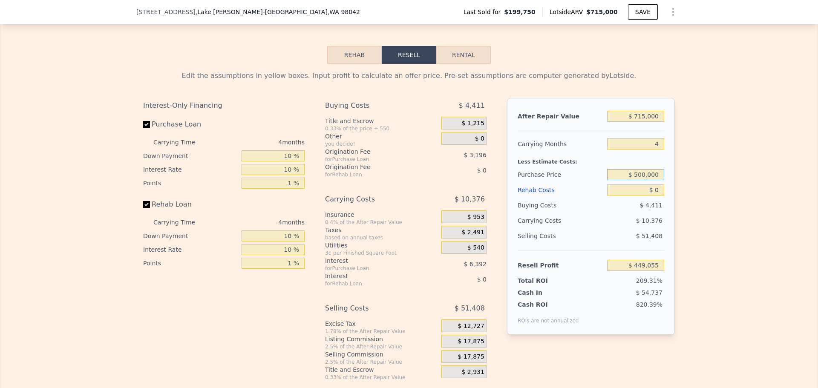
click at [649, 180] on input "$ 500,000" at bounding box center [635, 174] width 57 height 11
click at [646, 180] on input "$ 500,000" at bounding box center [635, 174] width 57 height 11
click at [655, 195] on input "$ 0" at bounding box center [635, 189] width 57 height 11
type input "$ 133,393"
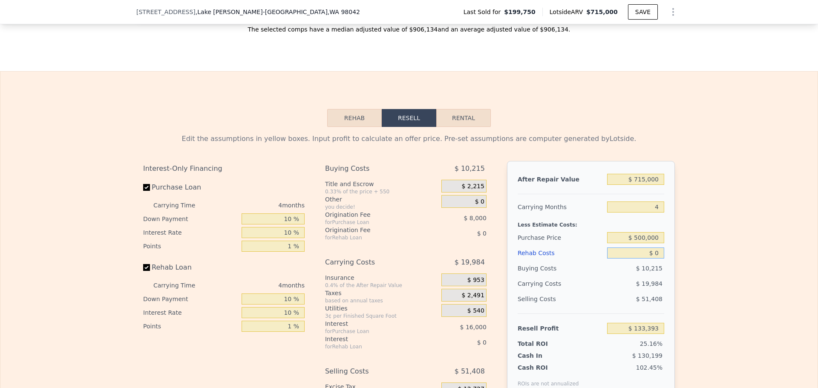
scroll to position [1192, 0]
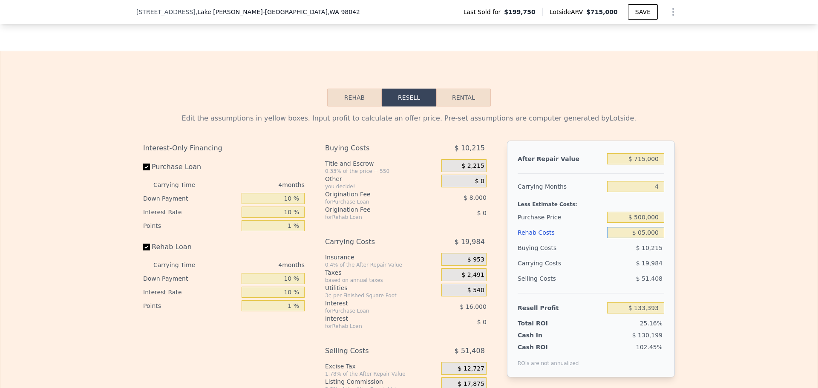
type input "$ 050,000"
type input "$ 80,993"
type input "$ 50,000"
click at [705, 228] on div "Edit the assumptions in yellow boxes. Input profit to calculate an offer price.…" at bounding box center [408, 264] width 817 height 317
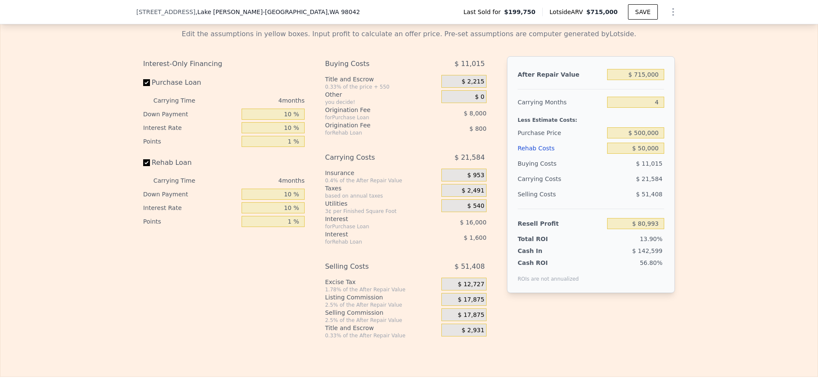
scroll to position [1277, 0]
click at [475, 303] on span "$ 17,875" at bounding box center [471, 299] width 26 height 8
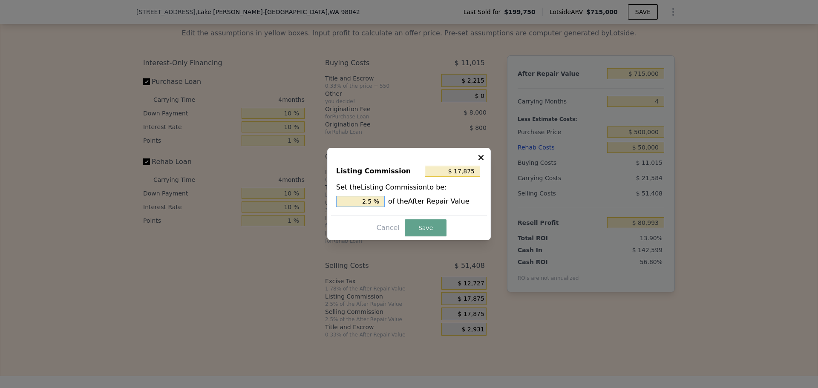
drag, startPoint x: 367, startPoint y: 201, endPoint x: 376, endPoint y: 201, distance: 8.5
click at [376, 201] on input "2.5 %" at bounding box center [360, 201] width 49 height 11
type input "$ 14,300"
type input "2 %"
click at [438, 228] on button "Save" at bounding box center [426, 227] width 42 height 17
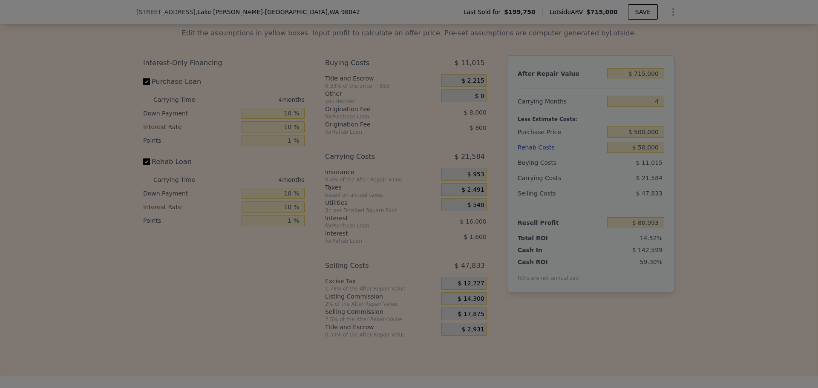
type input "$ 84,568"
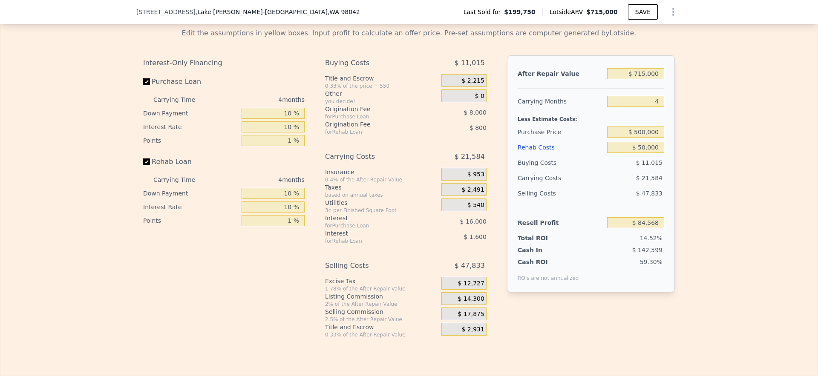
click at [703, 212] on div "Edit the assumptions in yellow boxes. Input profit to calculate an offer price.…" at bounding box center [408, 179] width 817 height 317
click at [638, 152] on input "$ 50,000" at bounding box center [635, 147] width 57 height 11
type input "$ 60,000"
type input "$ 74,088"
click at [674, 155] on div "Edit the assumptions in yellow boxes. Input profit to calculate an offer price.…" at bounding box center [408, 179] width 545 height 317
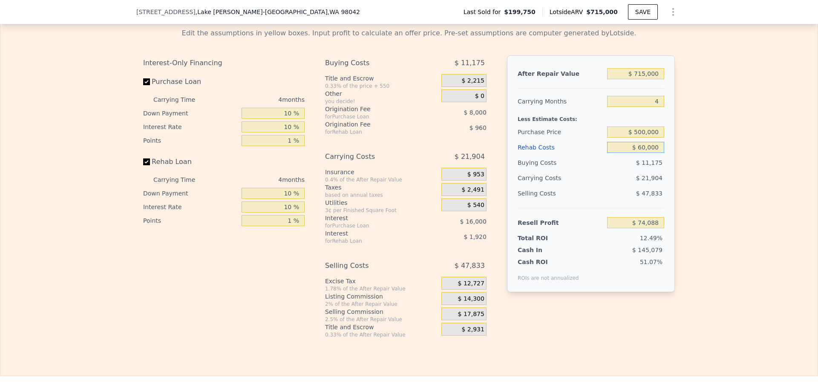
click at [639, 152] on input "$ 60,000" at bounding box center [635, 147] width 57 height 11
type input "$ 50,000"
type input "$ 84,568"
type input "$ 50,000"
drag, startPoint x: 735, startPoint y: 152, endPoint x: 728, endPoint y: 152, distance: 6.8
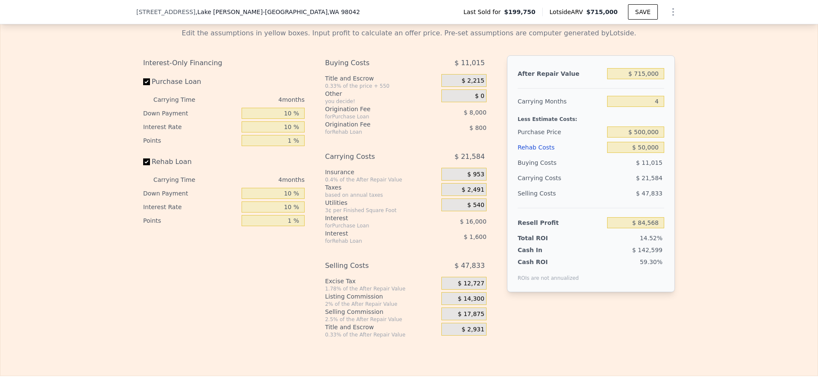
click at [735, 152] on div "Edit the assumptions in yellow boxes. Input profit to calculate an offer price.…" at bounding box center [408, 179] width 817 height 317
click at [640, 138] on input "$ 500,000" at bounding box center [635, 131] width 57 height 11
type input "$ 530,000"
click at [694, 133] on div "Edit the assumptions in yellow boxes. Input profit to calculate an offer price.…" at bounding box center [408, 179] width 817 height 317
type input "$ 53,028"
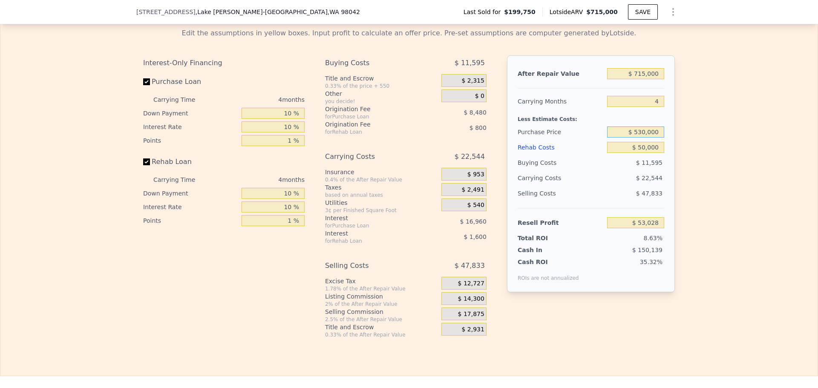
drag, startPoint x: 638, startPoint y: 138, endPoint x: 645, endPoint y: 138, distance: 6.4
click at [645, 138] on input "$ 530,000" at bounding box center [635, 131] width 57 height 11
type input "$ 525,000"
click at [695, 146] on div "Edit the assumptions in yellow boxes. Input profit to calculate an offer price.…" at bounding box center [408, 179] width 817 height 317
type input "$ 58,285"
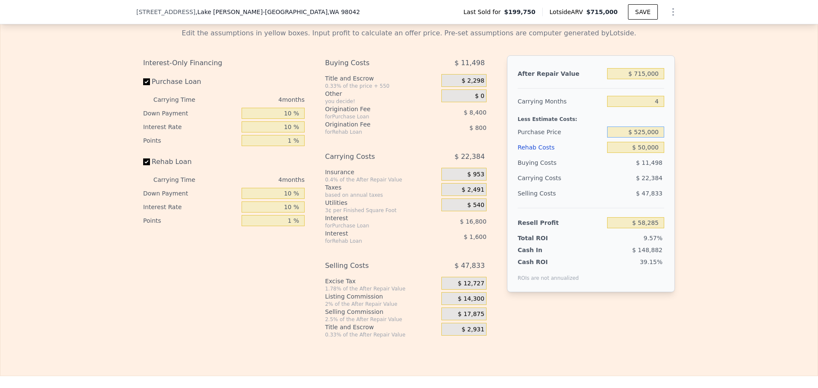
click at [646, 138] on input "$ 525,000" at bounding box center [635, 131] width 57 height 11
type input "$ 520,000"
click at [698, 145] on div "Edit the assumptions in yellow boxes. Input profit to calculate an offer price.…" at bounding box center [408, 179] width 817 height 317
type input "$ 63,541"
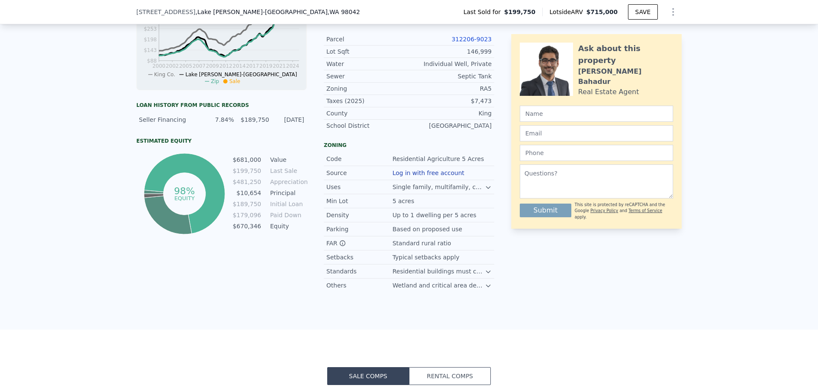
scroll to position [298, 0]
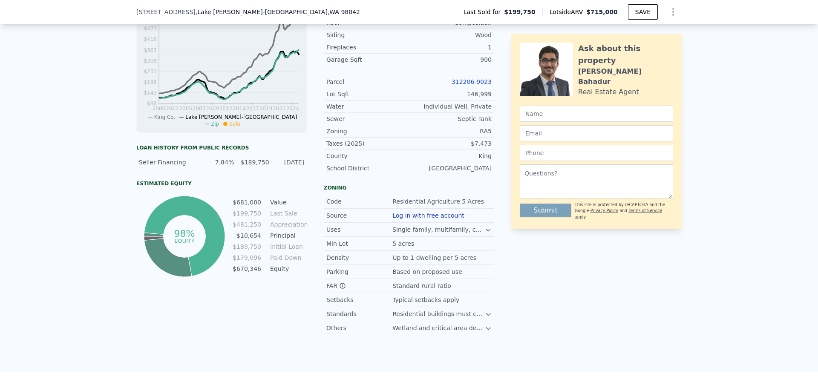
click at [469, 85] on link "312206-9023" at bounding box center [471, 81] width 40 height 7
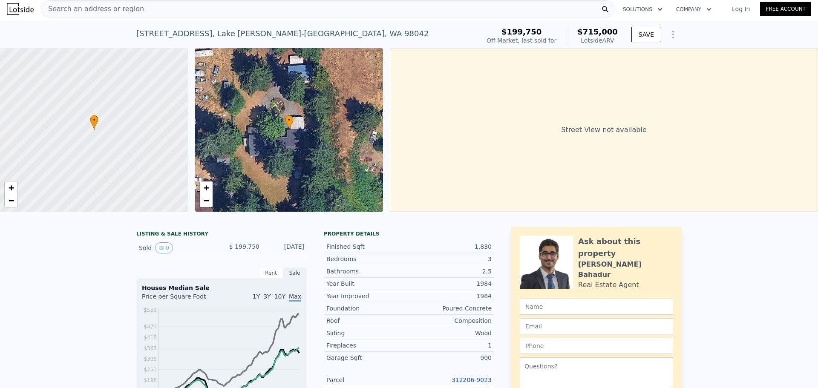
scroll to position [0, 0]
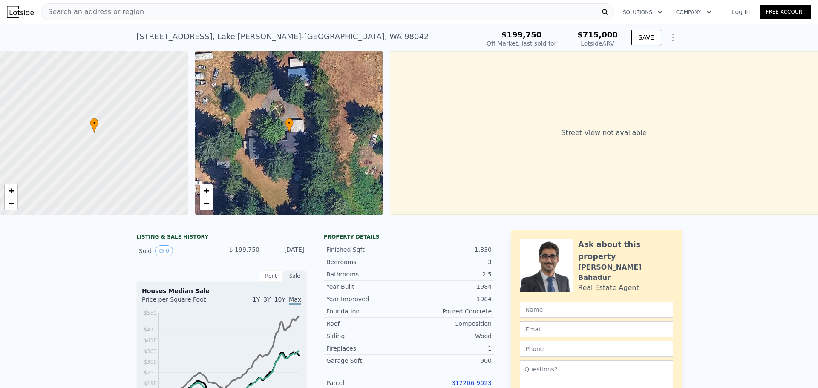
click at [134, 11] on div "Search an address or region" at bounding box center [327, 11] width 573 height 17
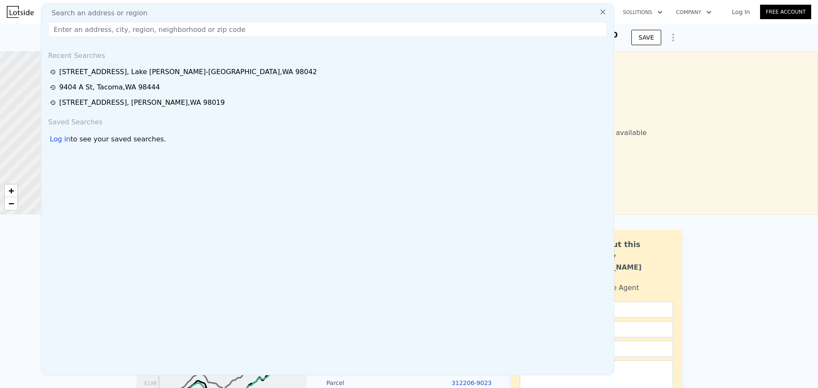
type input "6"
type input "$ 0"
type input "$ 443,867"
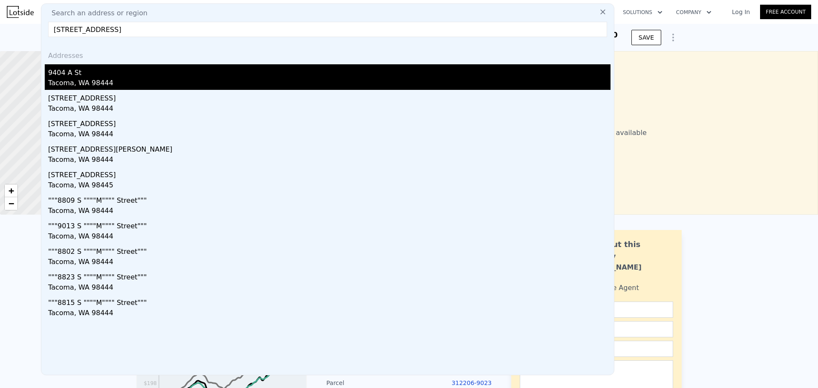
type input "[STREET_ADDRESS]"
click at [98, 72] on div "9404 A St" at bounding box center [329, 71] width 562 height 14
type input "3"
type input "0.75"
type input "2.25"
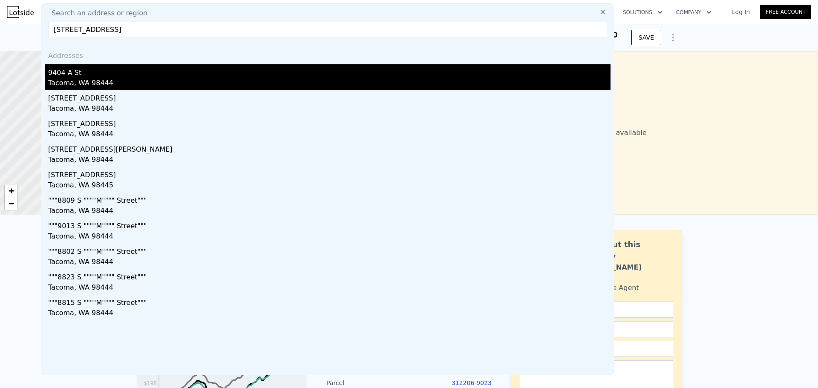
type input "1476"
type input "1768"
type input "14390"
type input "33947"
type input "$ 632,000"
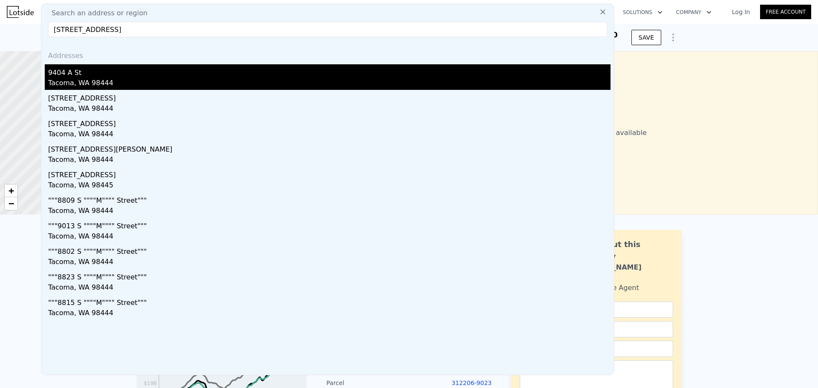
type input "$ 260,986"
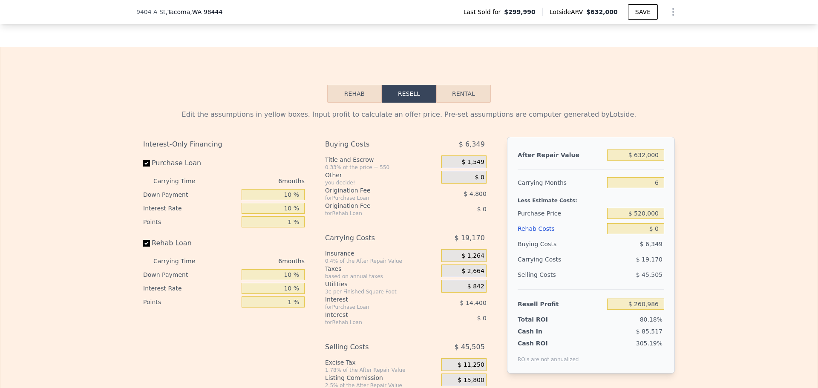
scroll to position [1360, 0]
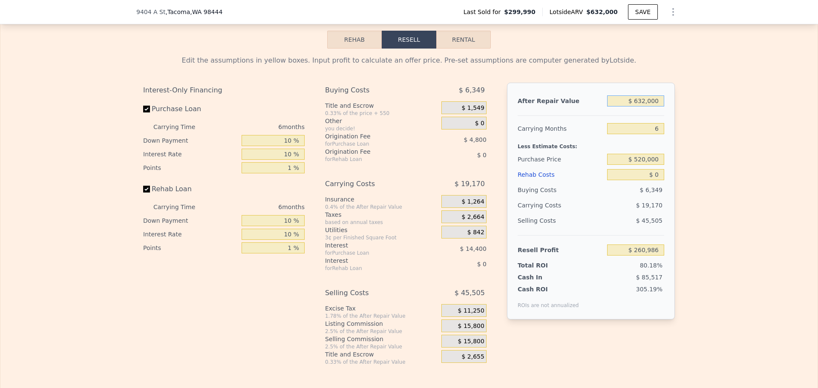
click at [649, 106] on input "$ 632,000" at bounding box center [635, 100] width 57 height 11
type input "$ 650,000"
type input "$ 277,670"
type input "$ 650,000"
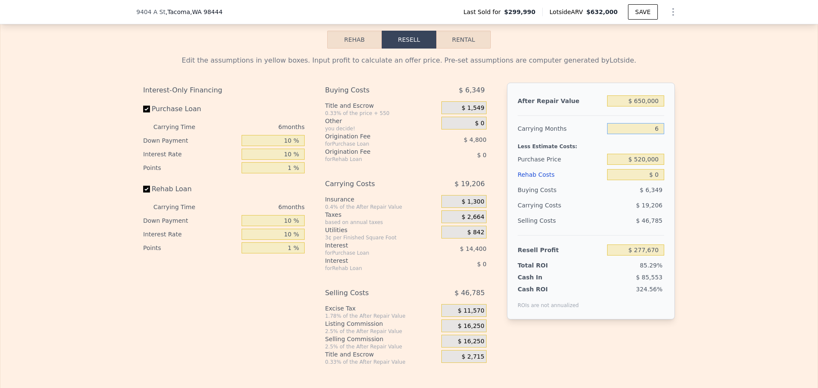
drag, startPoint x: 657, startPoint y: 141, endPoint x: 649, endPoint y: 140, distance: 7.7
click at [649, 134] on input "6" at bounding box center [635, 128] width 57 height 11
type input "4"
type input "$ 284,071"
type input "4"
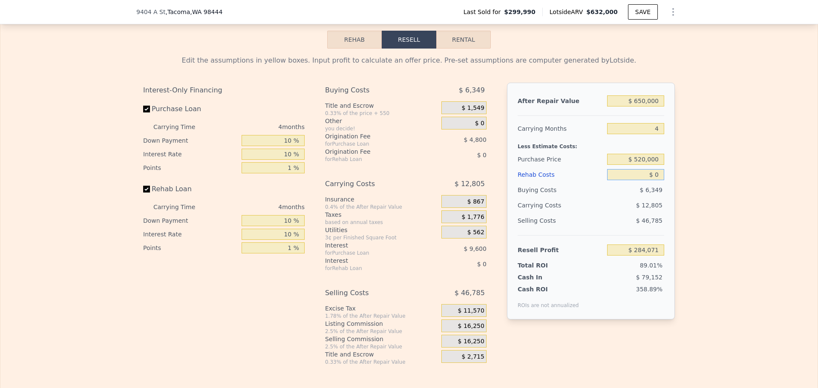
click at [657, 180] on input "$ 0" at bounding box center [635, 174] width 57 height 11
type input "$ 60,000"
type input "$ 221,191"
type input "$ 60,000"
click at [646, 165] on input "$ 520,000" at bounding box center [635, 159] width 57 height 11
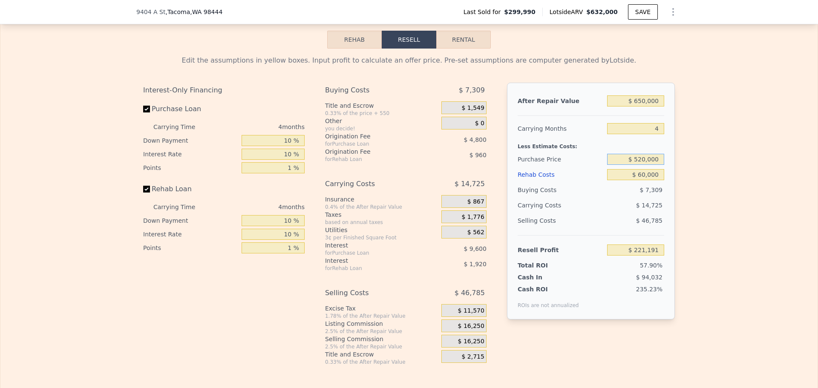
click at [646, 165] on input "$ 520,000" at bounding box center [635, 159] width 57 height 11
type input "$ 450,000"
click at [735, 170] on div "Edit the assumptions in yellow boxes. Input profit to calculate an offer price.…" at bounding box center [408, 207] width 817 height 317
type input "$ 63,481"
click at [467, 330] on span "$ 16,250" at bounding box center [471, 326] width 26 height 8
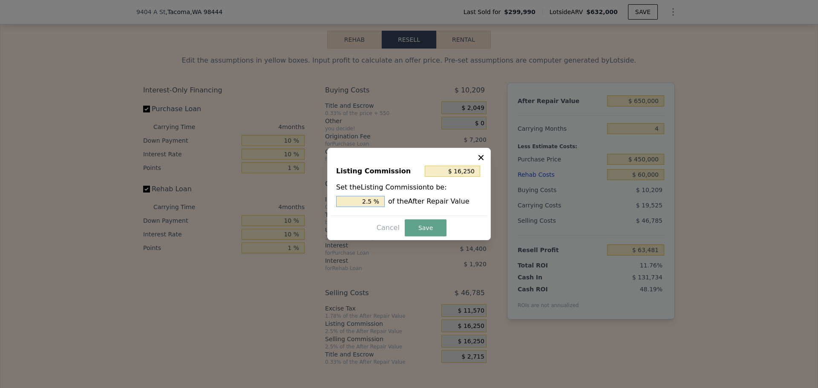
click at [372, 201] on input "2.5 %" at bounding box center [360, 201] width 49 height 11
type input "$ 13,000"
type input "2 %"
click at [432, 227] on button "Save" at bounding box center [426, 227] width 42 height 17
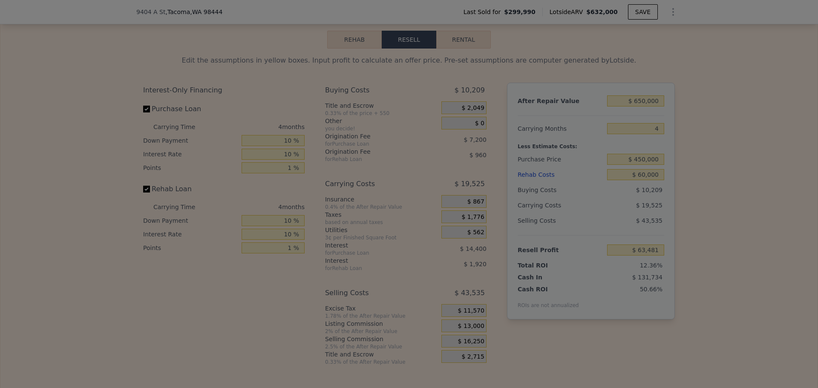
type input "$ 66,731"
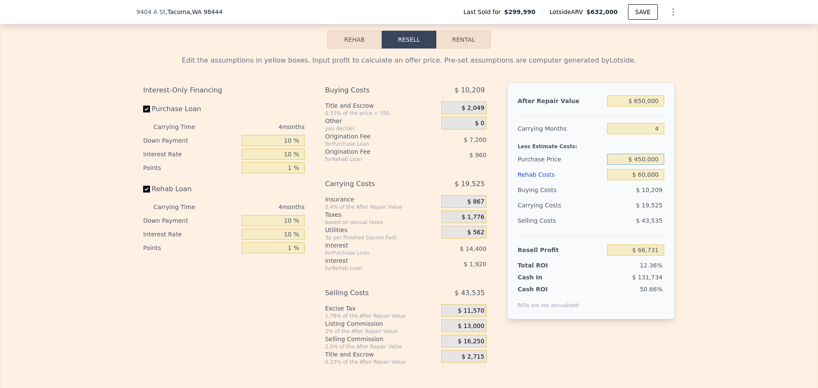
drag, startPoint x: 638, startPoint y: 170, endPoint x: 643, endPoint y: 169, distance: 5.6
click at [643, 165] on input "$ 450,000" at bounding box center [635, 159] width 57 height 11
type input "$ 420,000"
click at [691, 161] on div "Edit the assumptions in yellow boxes. Input profit to calculate an offer price.…" at bounding box center [408, 207] width 817 height 317
type input "$ 98,271"
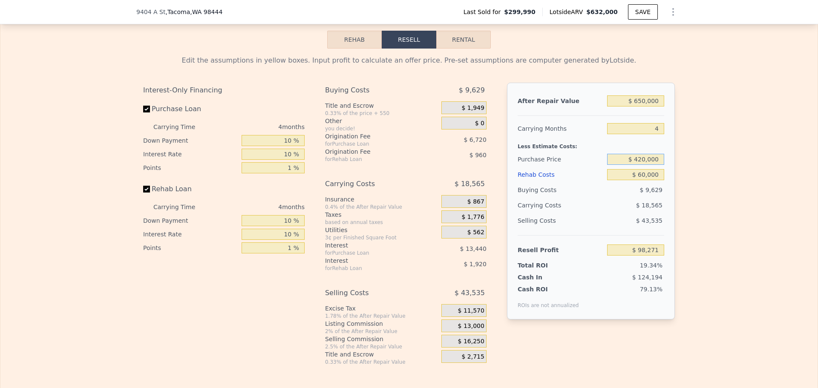
drag, startPoint x: 637, startPoint y: 171, endPoint x: 643, endPoint y: 171, distance: 6.0
click at [643, 165] on input "$ 420,000" at bounding box center [635, 159] width 57 height 11
type input "$ 455,000"
click at [702, 162] on div "Edit the assumptions in yellow boxes. Input profit to calculate an offer price.…" at bounding box center [408, 207] width 817 height 317
type input "$ 61,475"
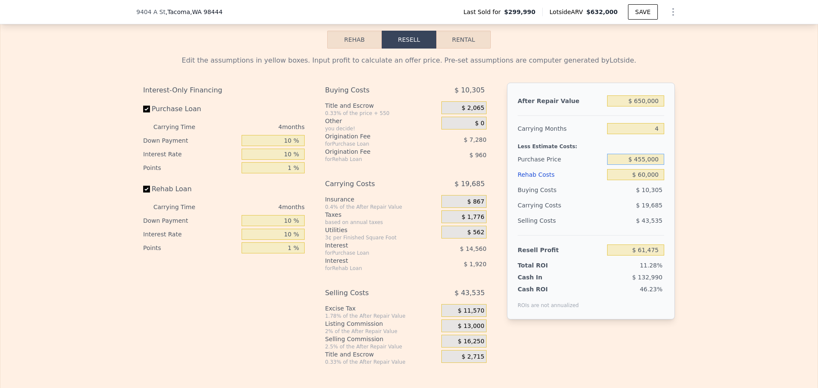
drag, startPoint x: 638, startPoint y: 171, endPoint x: 643, endPoint y: 170, distance: 5.6
click at [643, 165] on input "$ 455,000" at bounding box center [635, 159] width 57 height 11
type input "$ 459,000"
click at [686, 170] on div "Edit the assumptions in yellow boxes. Input profit to calculate an offer price.…" at bounding box center [408, 207] width 817 height 317
type input "$ 57,270"
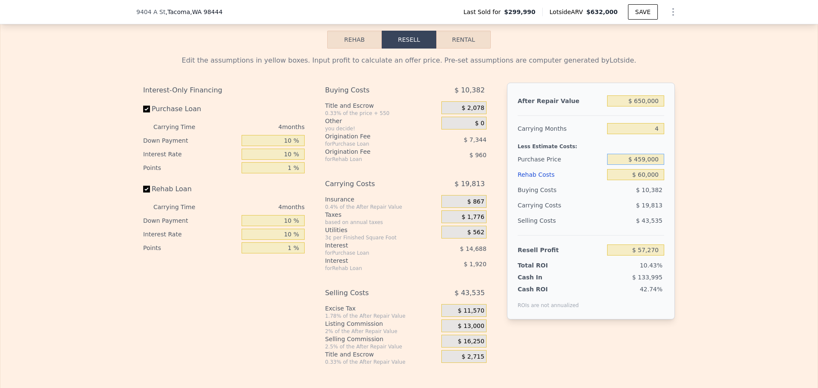
drag, startPoint x: 638, startPoint y: 171, endPoint x: 643, endPoint y: 171, distance: 5.1
click at [643, 165] on input "$ 459,000" at bounding box center [635, 159] width 57 height 11
type input "$ 460,000"
click at [683, 172] on div "Edit the assumptions in yellow boxes. Input profit to calculate an offer price.…" at bounding box center [408, 207] width 817 height 317
type input "$ 56,218"
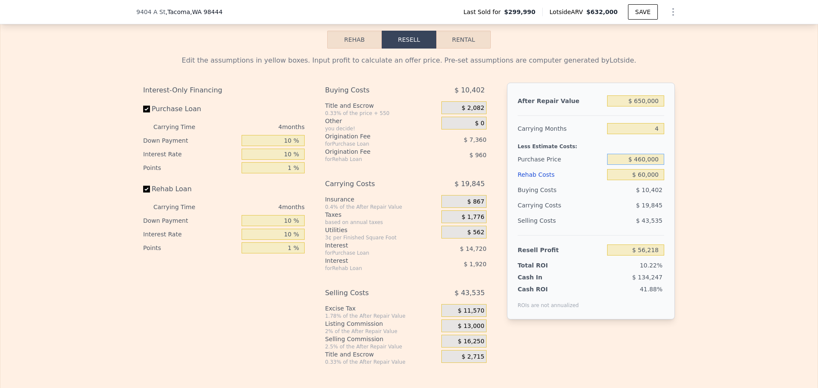
click at [641, 165] on input "$ 460,000" at bounding box center [635, 159] width 57 height 11
type input "$ 420,000"
click at [730, 160] on div "Edit the assumptions in yellow boxes. Input profit to calculate an offer price.…" at bounding box center [408, 207] width 817 height 317
type input "$ 98,271"
